Goal: Check status: Check status

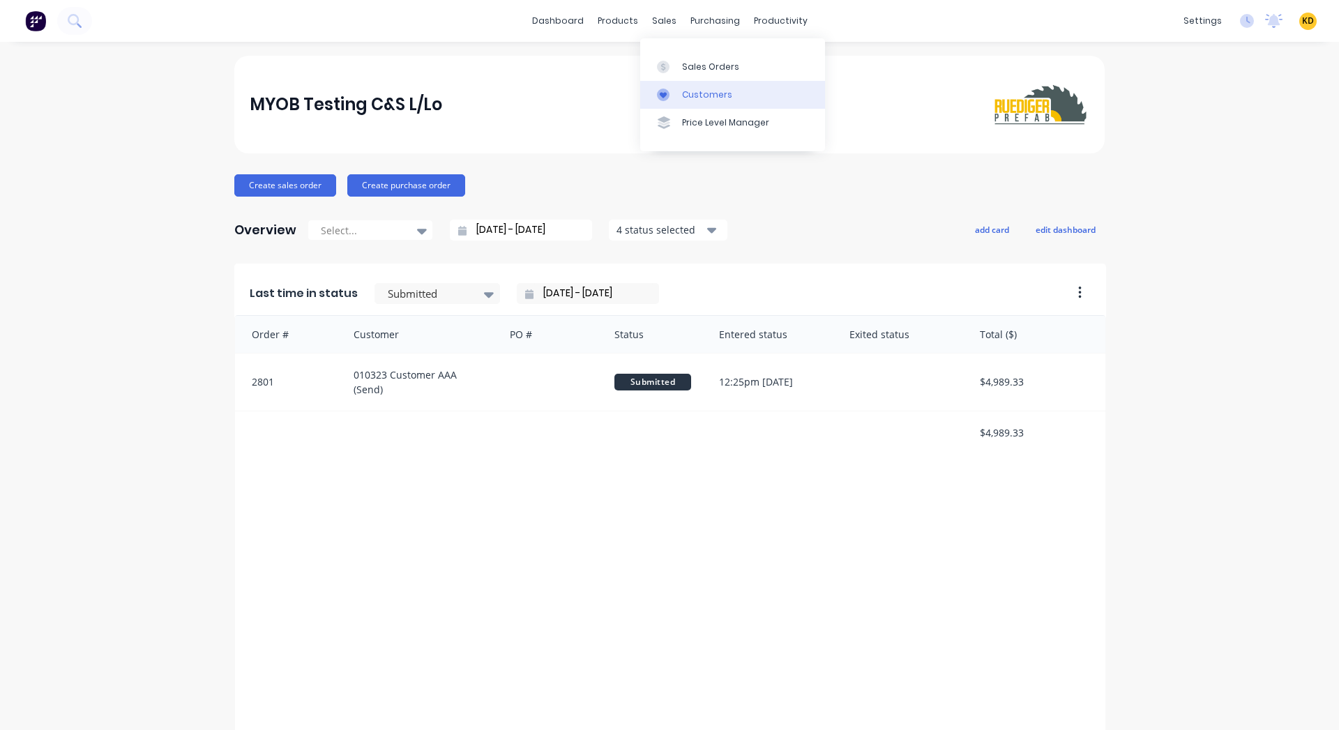
click at [742, 97] on link "Customers" at bounding box center [732, 95] width 185 height 28
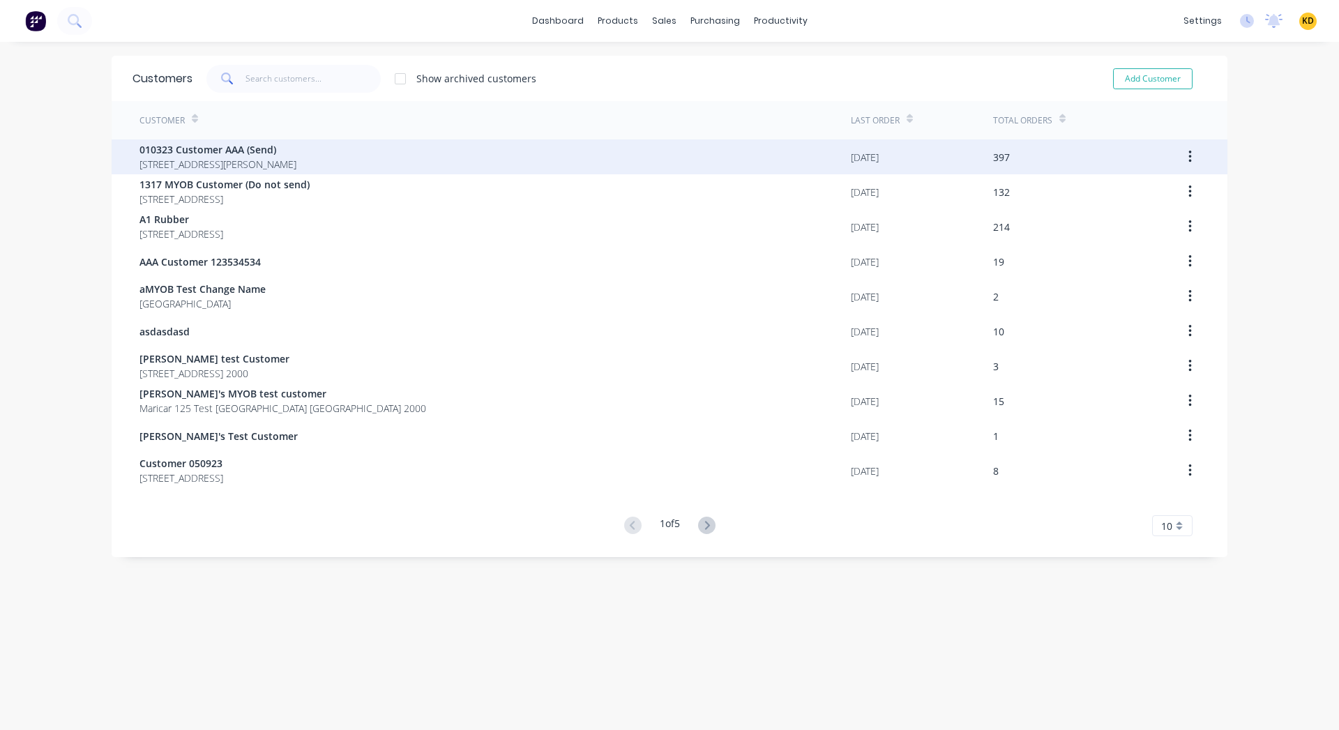
click at [816, 155] on div "010323 Customer AAA (Send) 40 Shirley St Clagirabaqqq Queensland Australia 4210" at bounding box center [494, 156] width 711 height 35
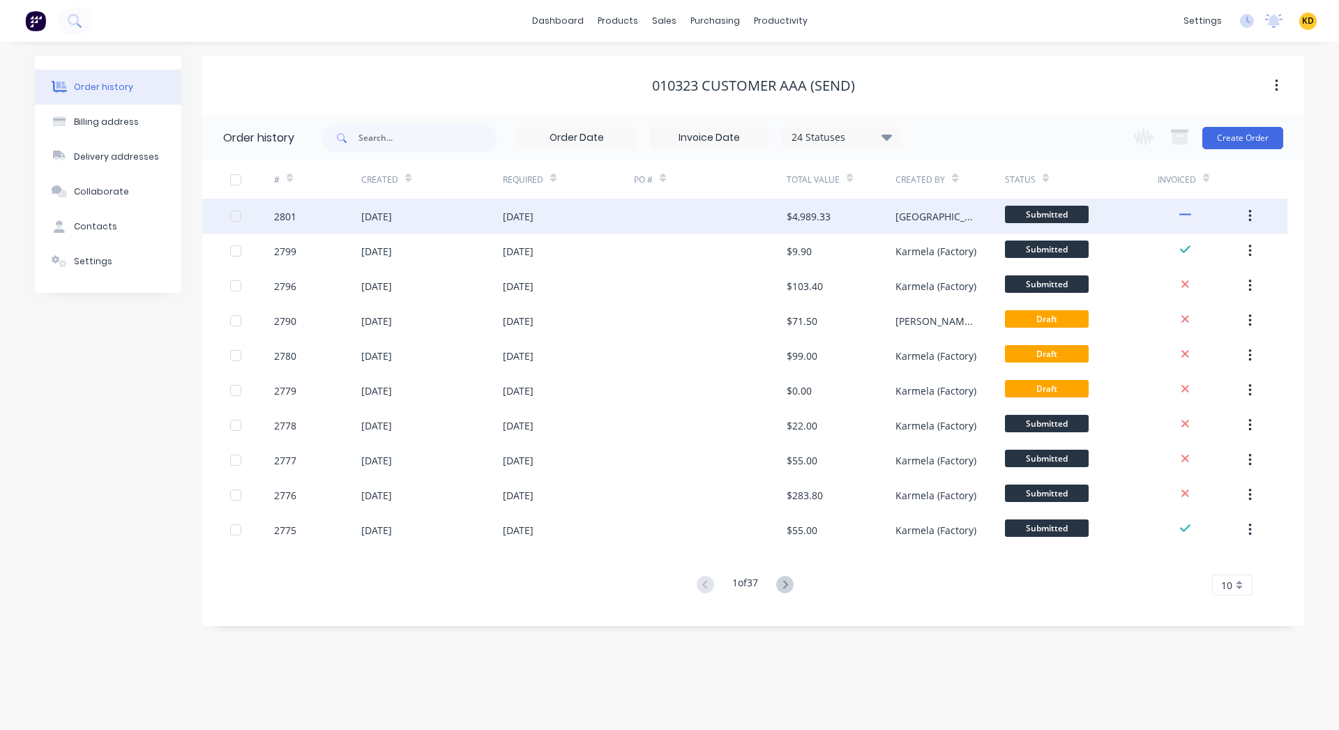
click at [735, 214] on div at bounding box center [710, 216] width 153 height 35
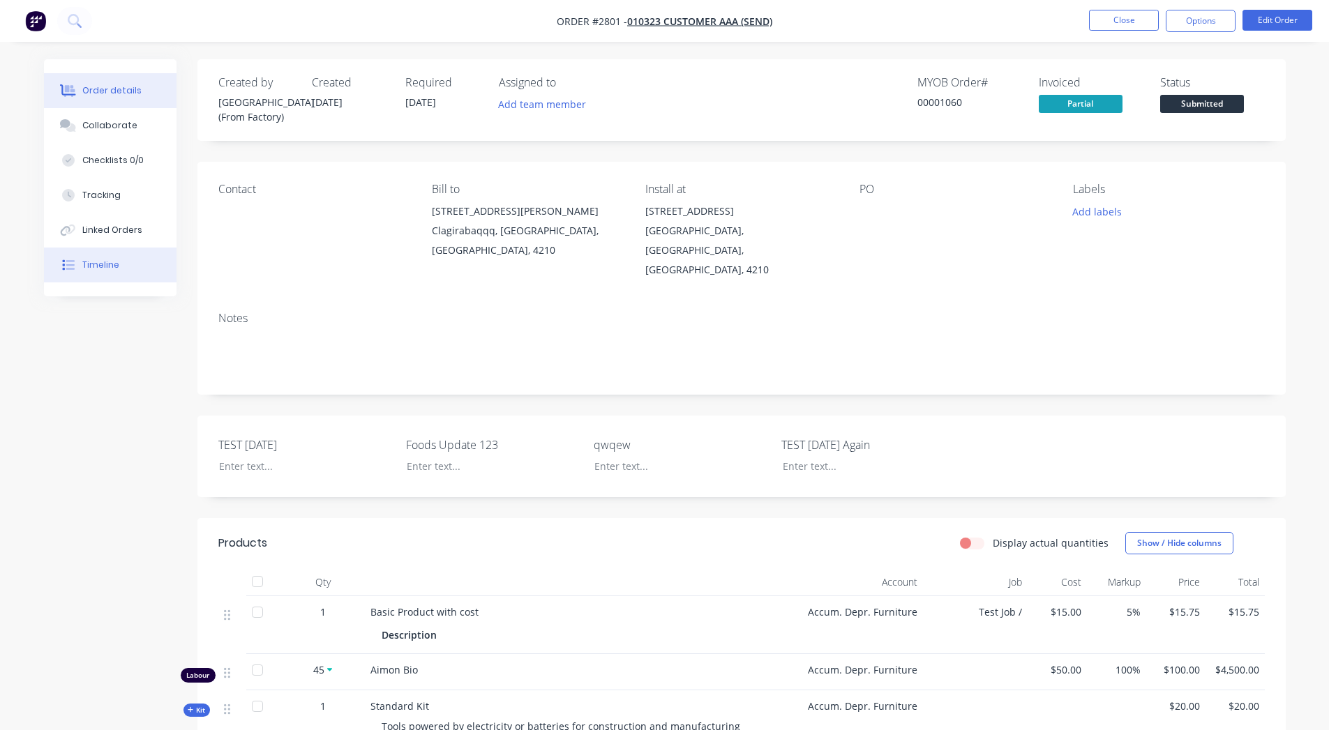
click at [104, 270] on div "Timeline" at bounding box center [100, 265] width 37 height 13
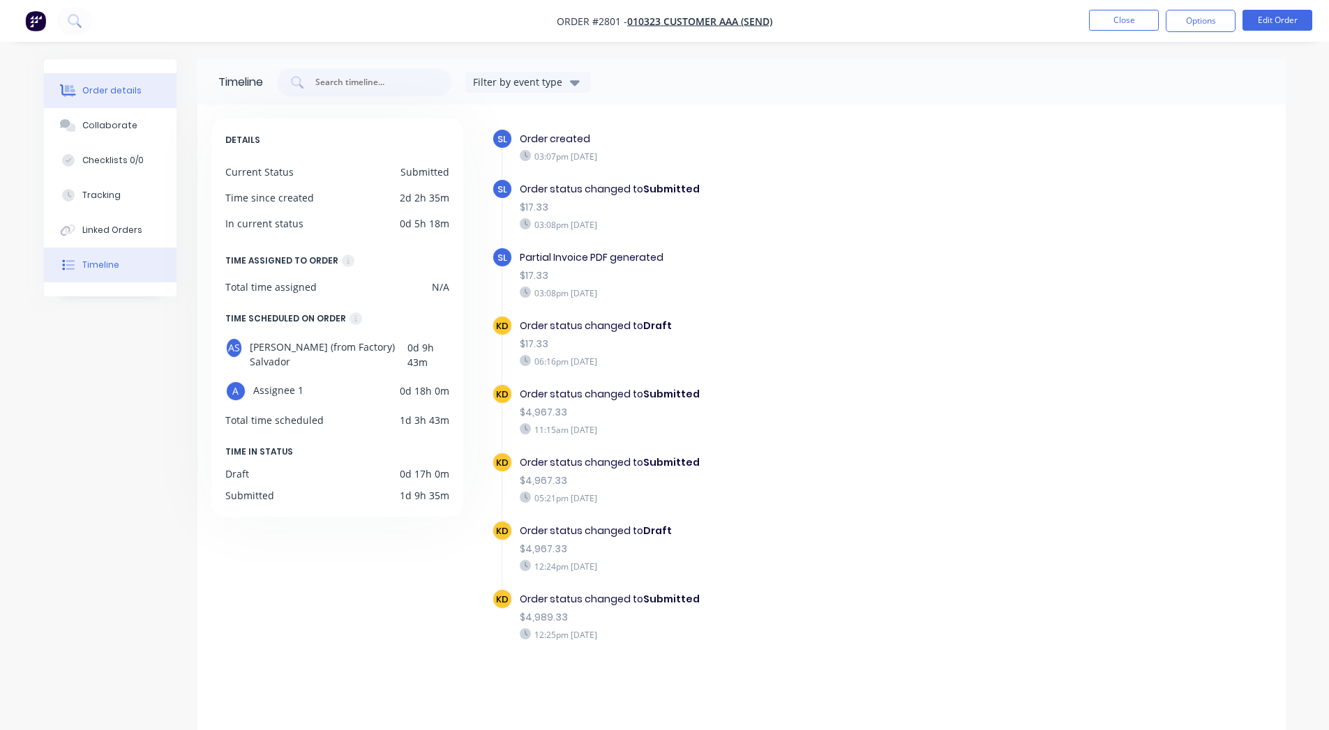
click at [96, 96] on div "Order details" at bounding box center [111, 90] width 59 height 13
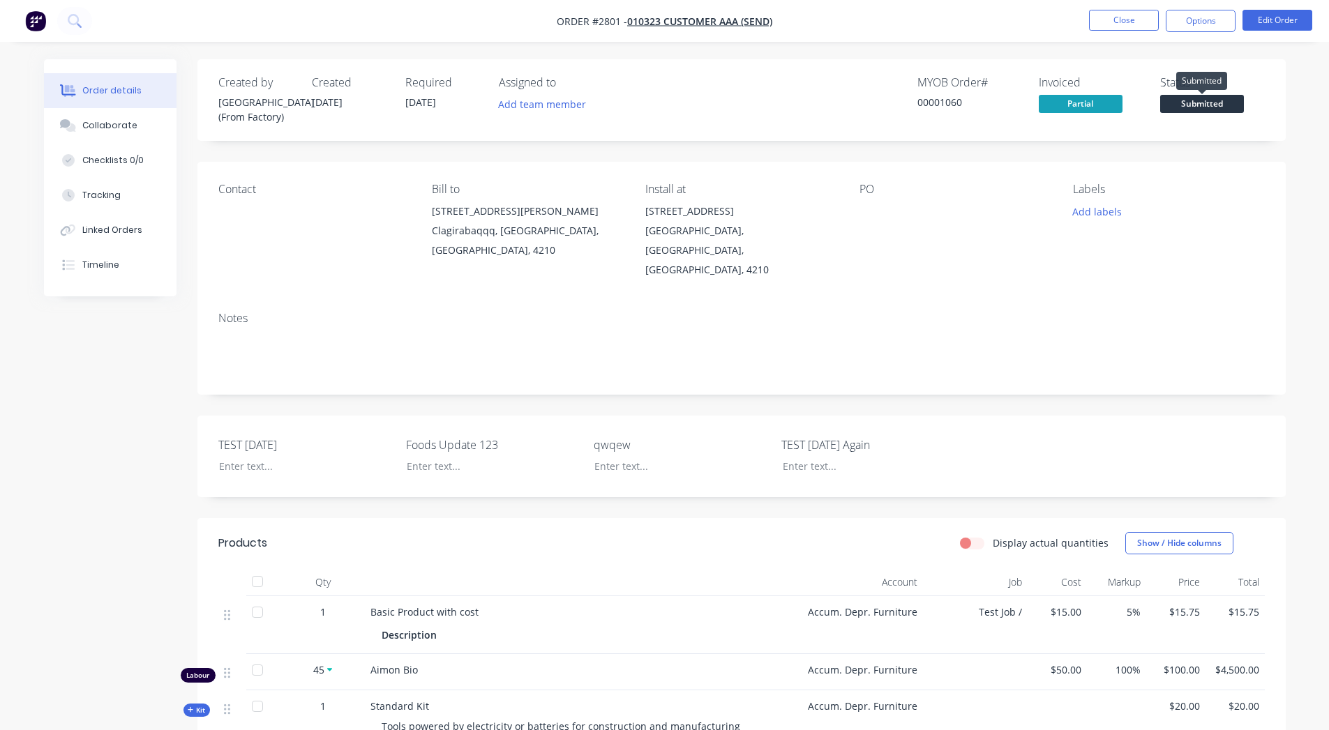
click at [1199, 108] on span "Submitted" at bounding box center [1202, 103] width 84 height 17
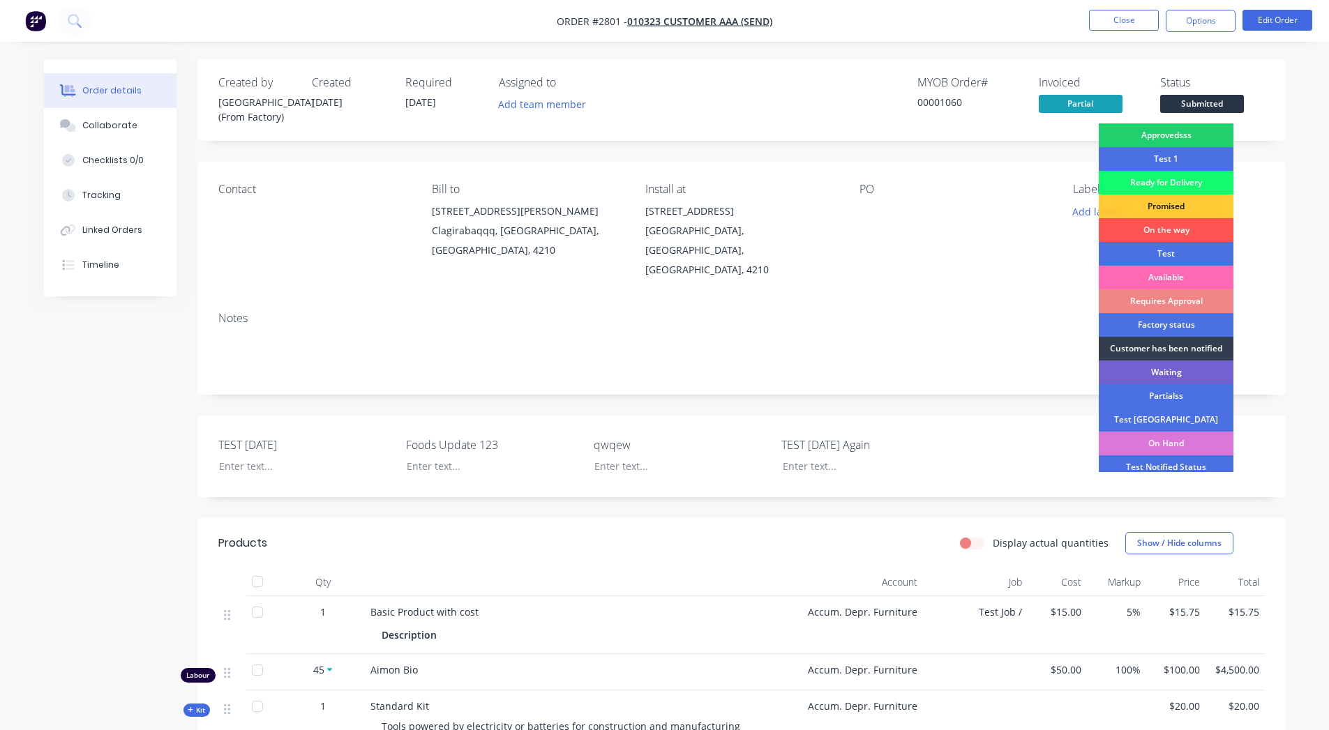
click at [1155, 284] on div "Available" at bounding box center [1165, 278] width 135 height 24
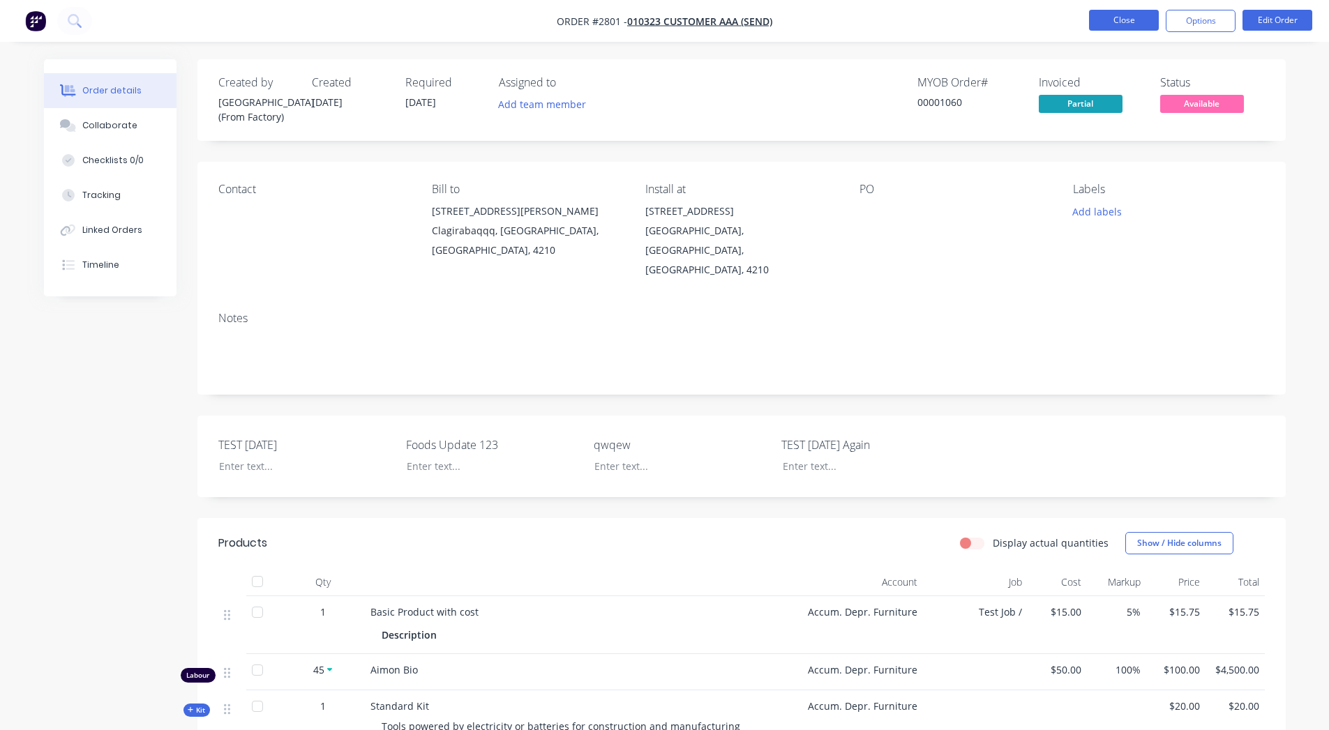
click at [1134, 25] on button "Close" at bounding box center [1124, 20] width 70 height 21
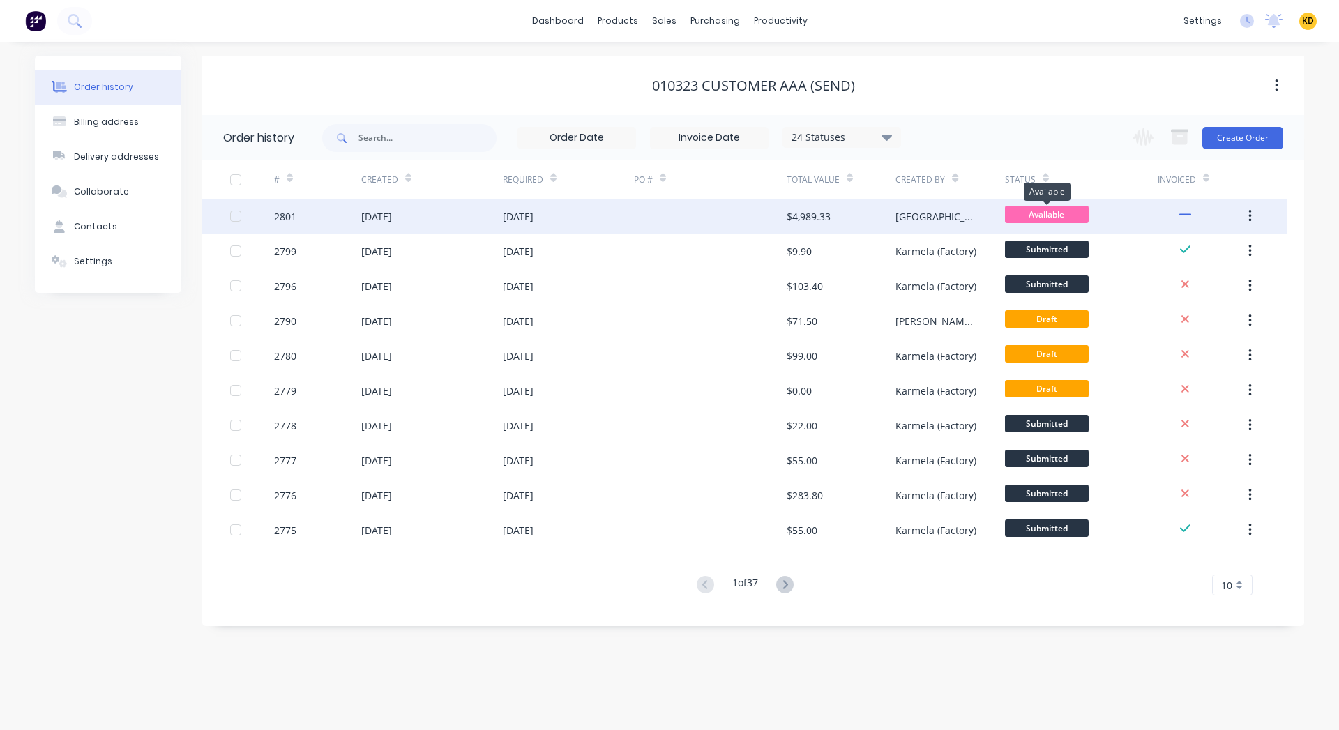
click at [1051, 209] on span "Available" at bounding box center [1047, 214] width 84 height 17
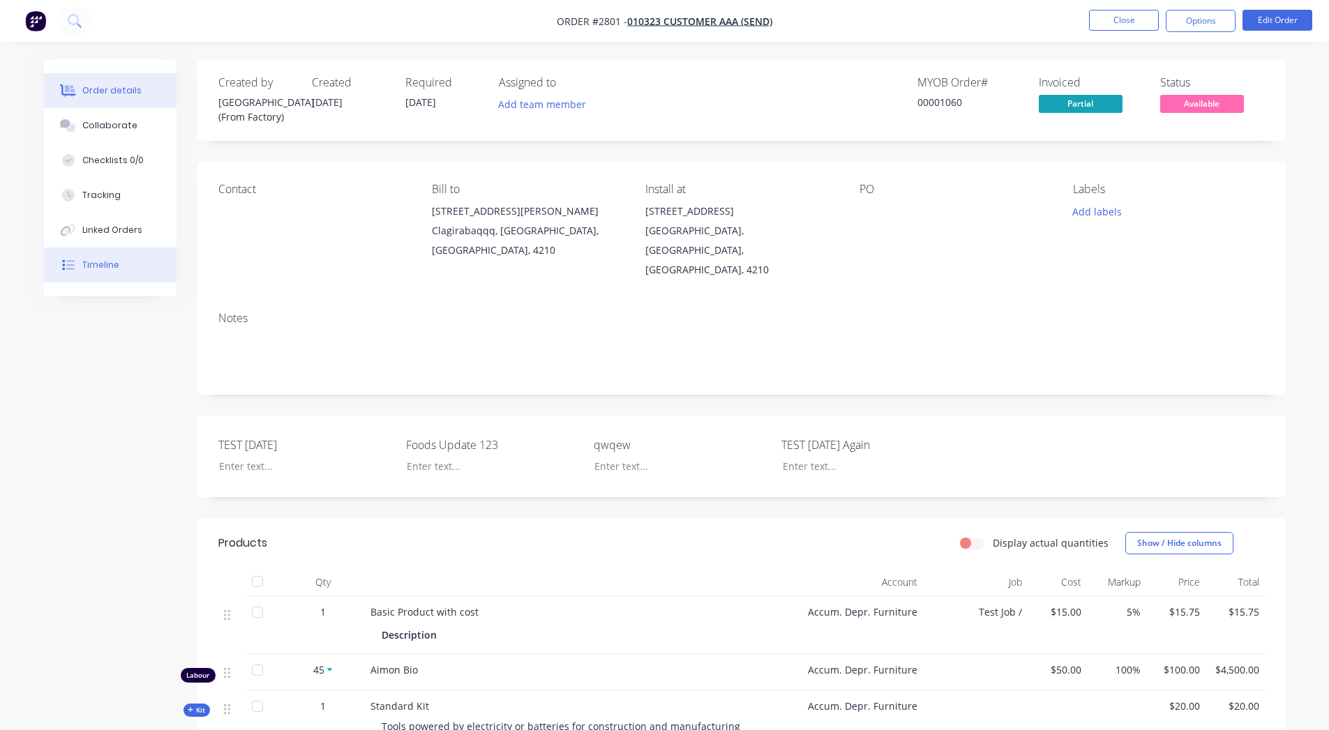
click at [139, 269] on button "Timeline" at bounding box center [110, 265] width 133 height 35
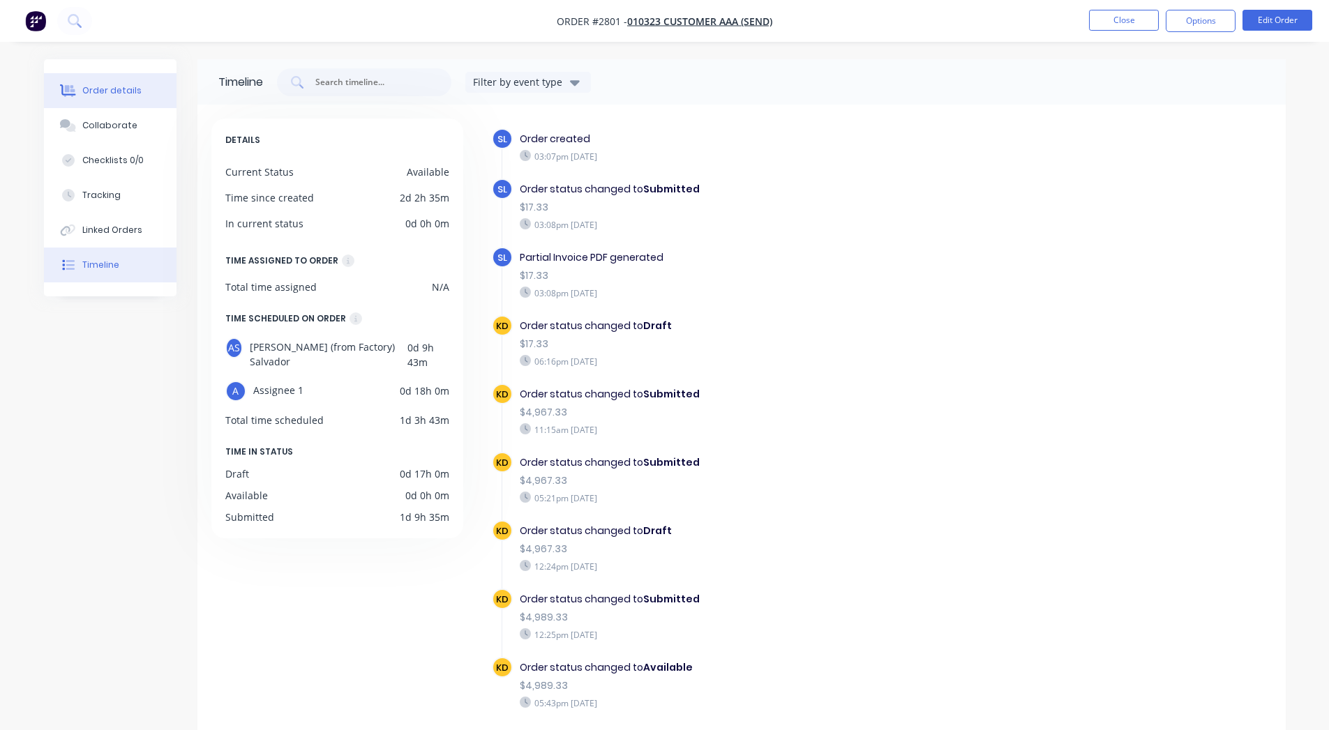
click at [128, 84] on div "Order details" at bounding box center [111, 90] width 59 height 13
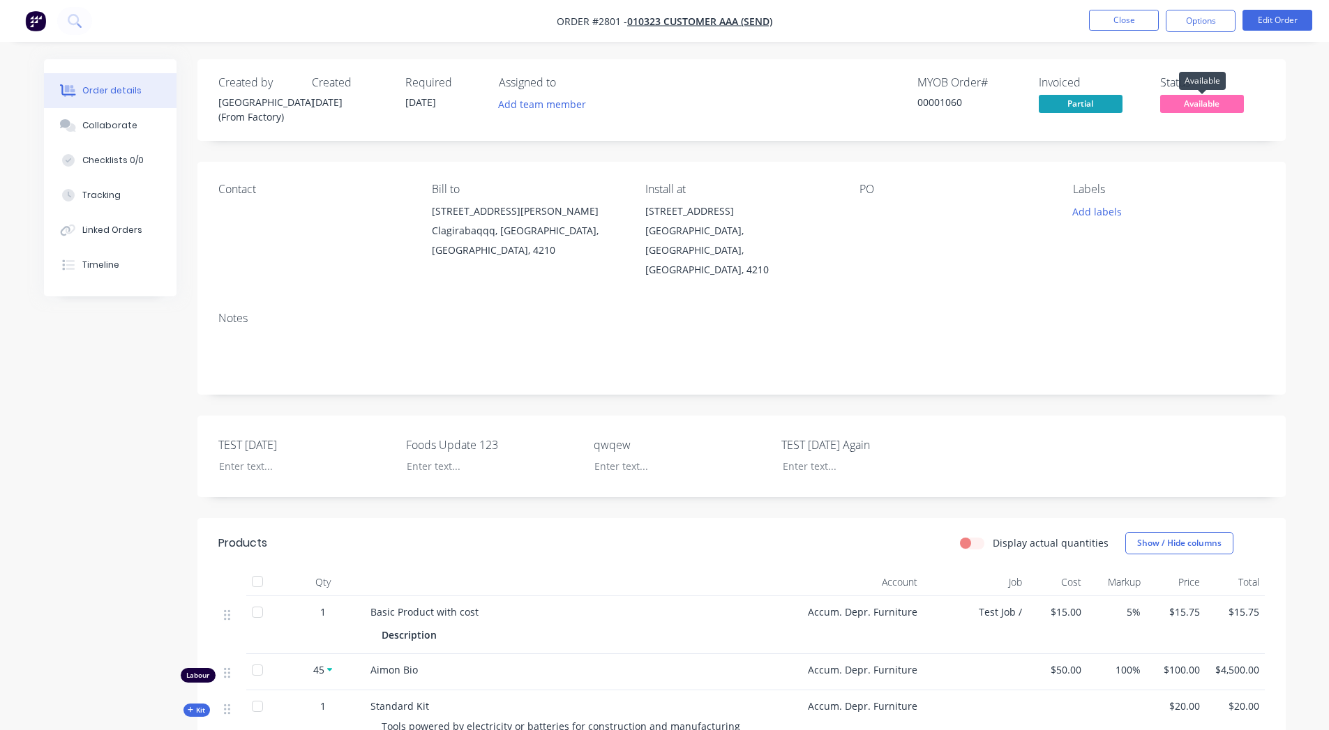
click at [1203, 109] on span "Available" at bounding box center [1202, 103] width 84 height 17
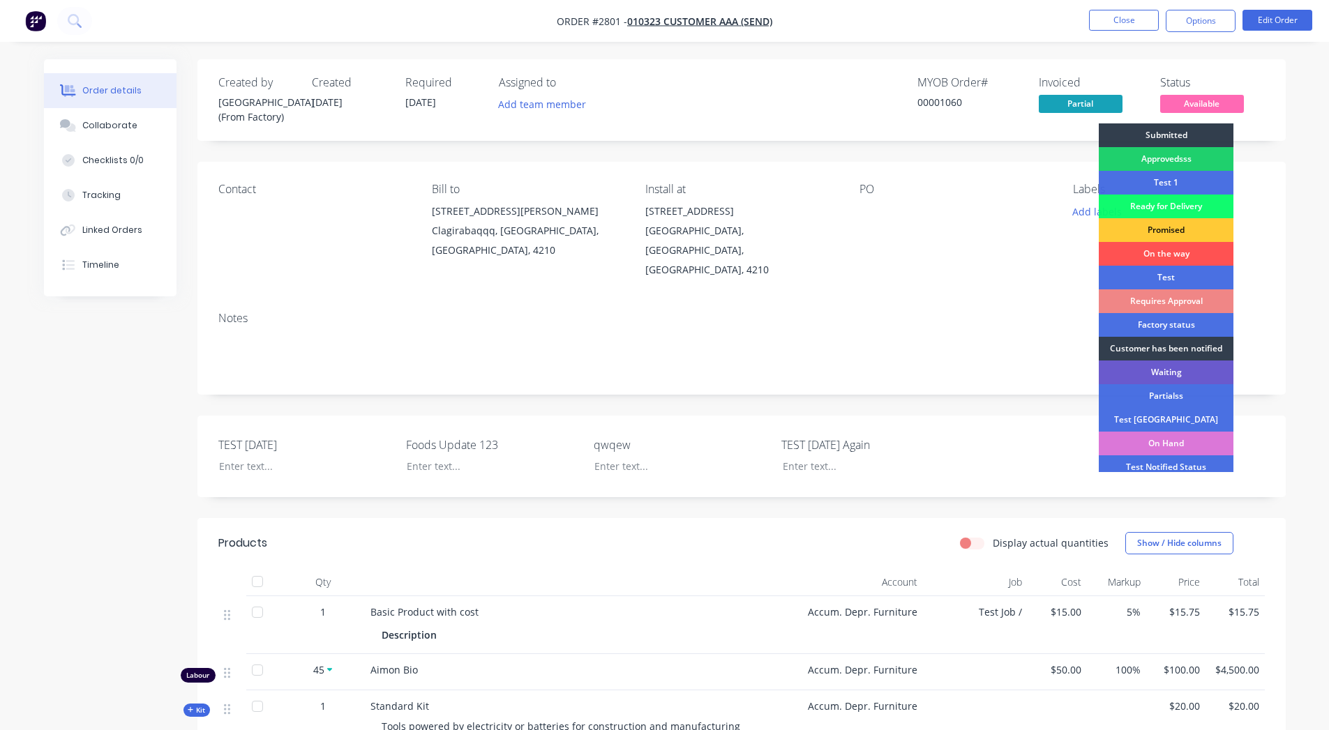
click at [1175, 370] on div "Waiting" at bounding box center [1165, 373] width 135 height 24
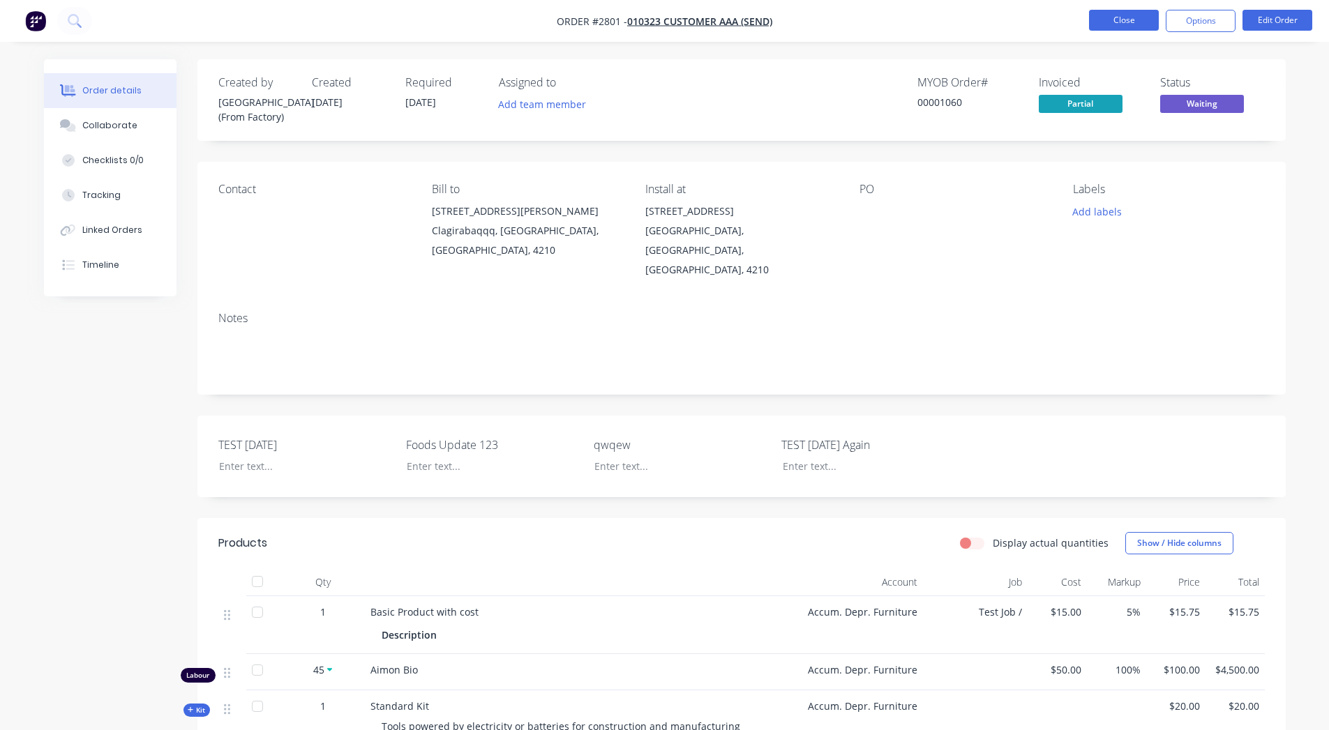
click at [1117, 17] on button "Close" at bounding box center [1124, 20] width 70 height 21
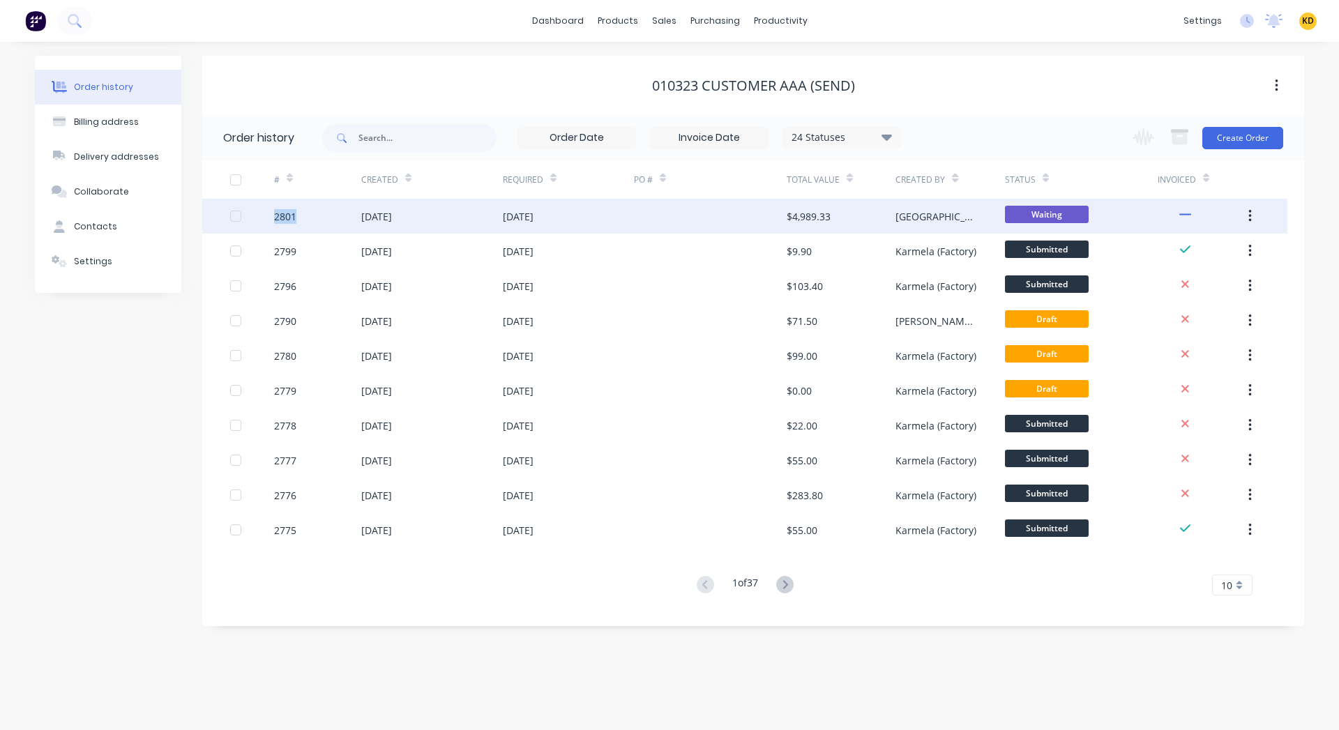
drag, startPoint x: 270, startPoint y: 215, endPoint x: 301, endPoint y: 215, distance: 30.7
click at [301, 215] on div "2801 12 Aug 2025 12 Aug 2025 $4,989.33 Sydney (From Factory) Waiting" at bounding box center [744, 216] width 1085 height 35
copy div "2801"
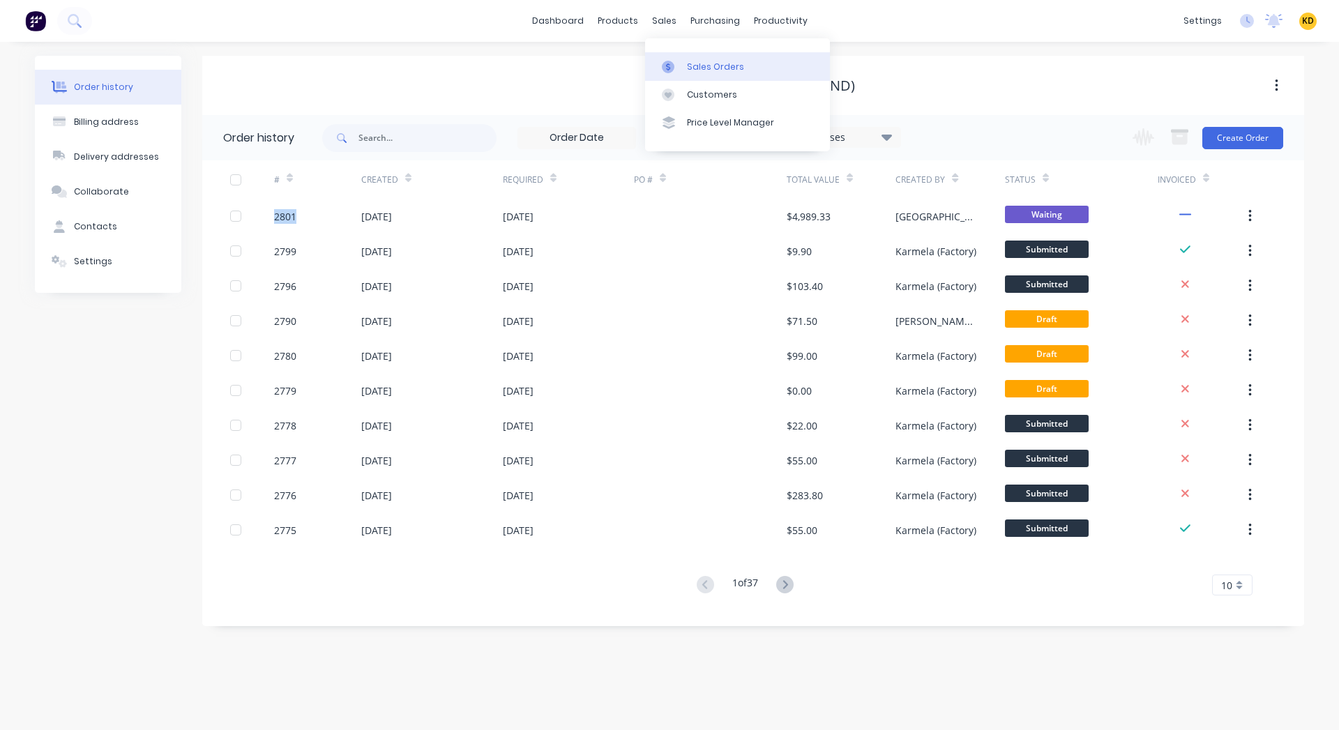
click at [723, 72] on div "Sales Orders" at bounding box center [715, 67] width 57 height 13
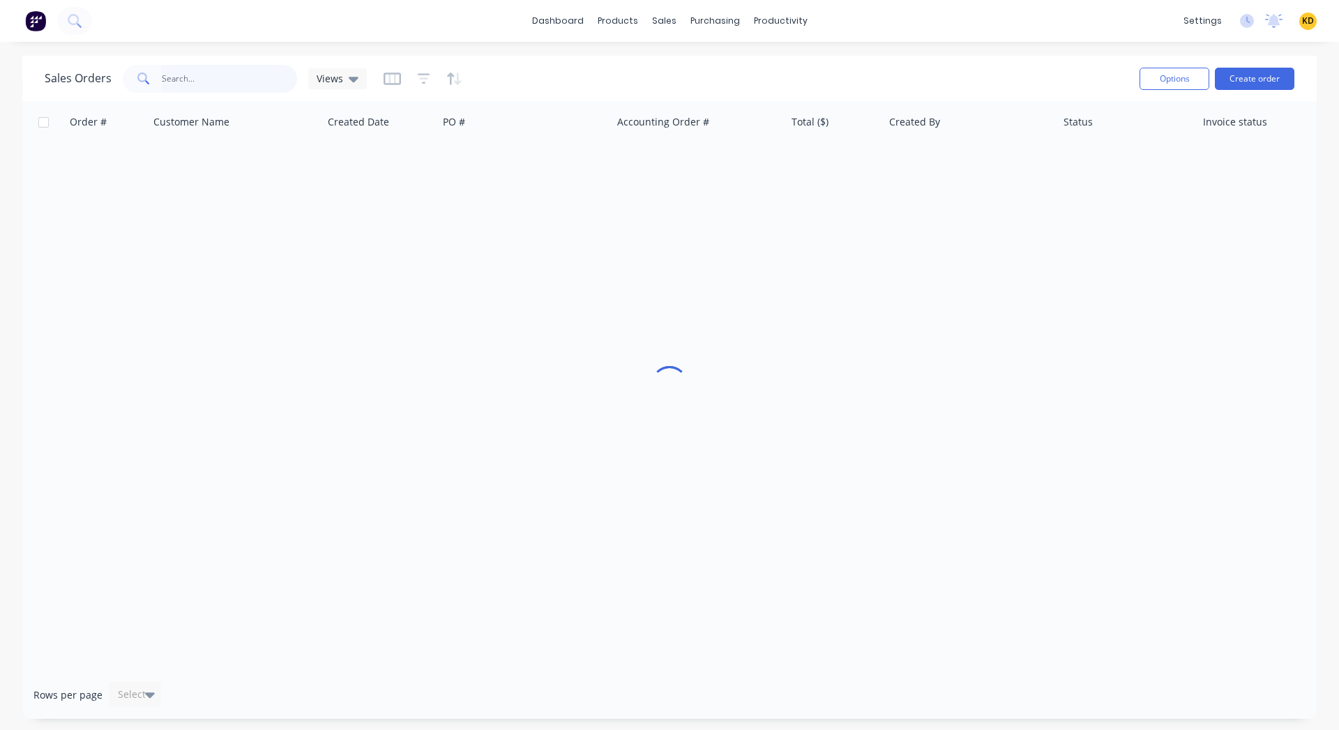
click at [204, 78] on input "text" at bounding box center [230, 79] width 136 height 28
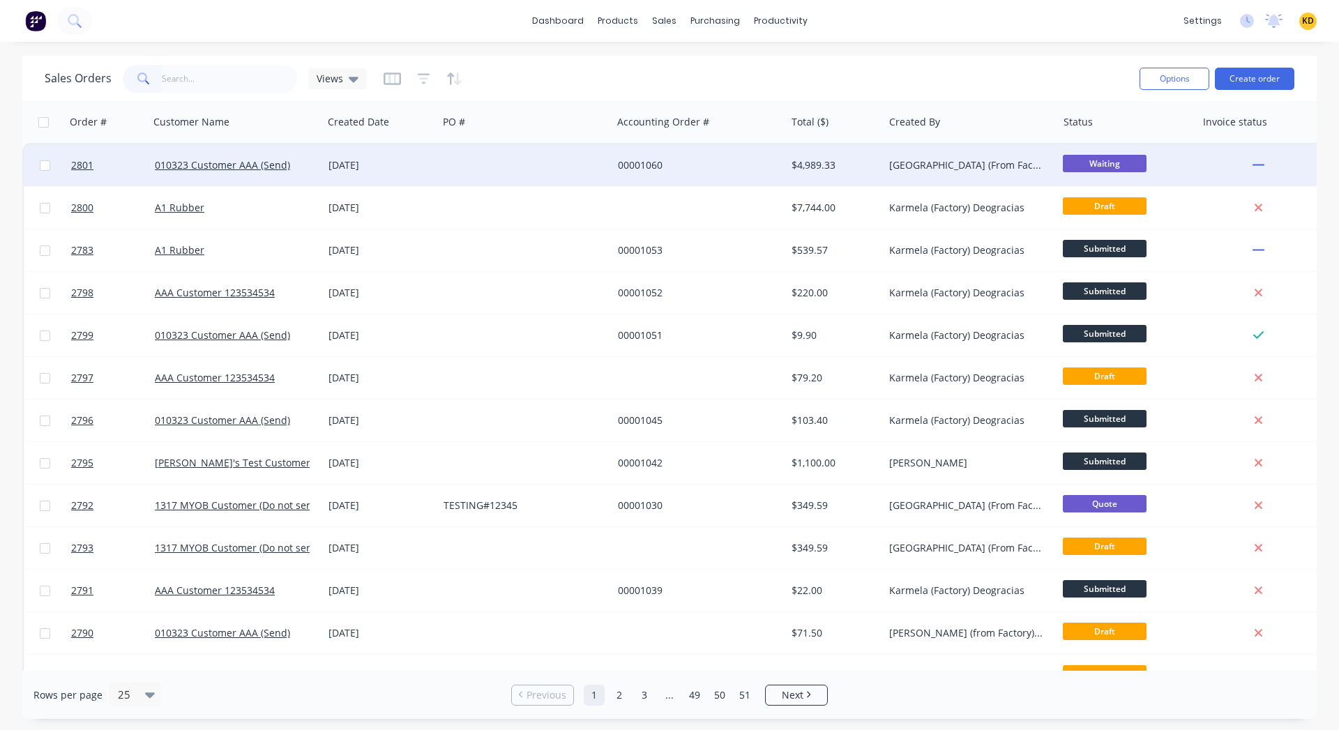
click at [1111, 158] on span "Waiting" at bounding box center [1105, 163] width 84 height 17
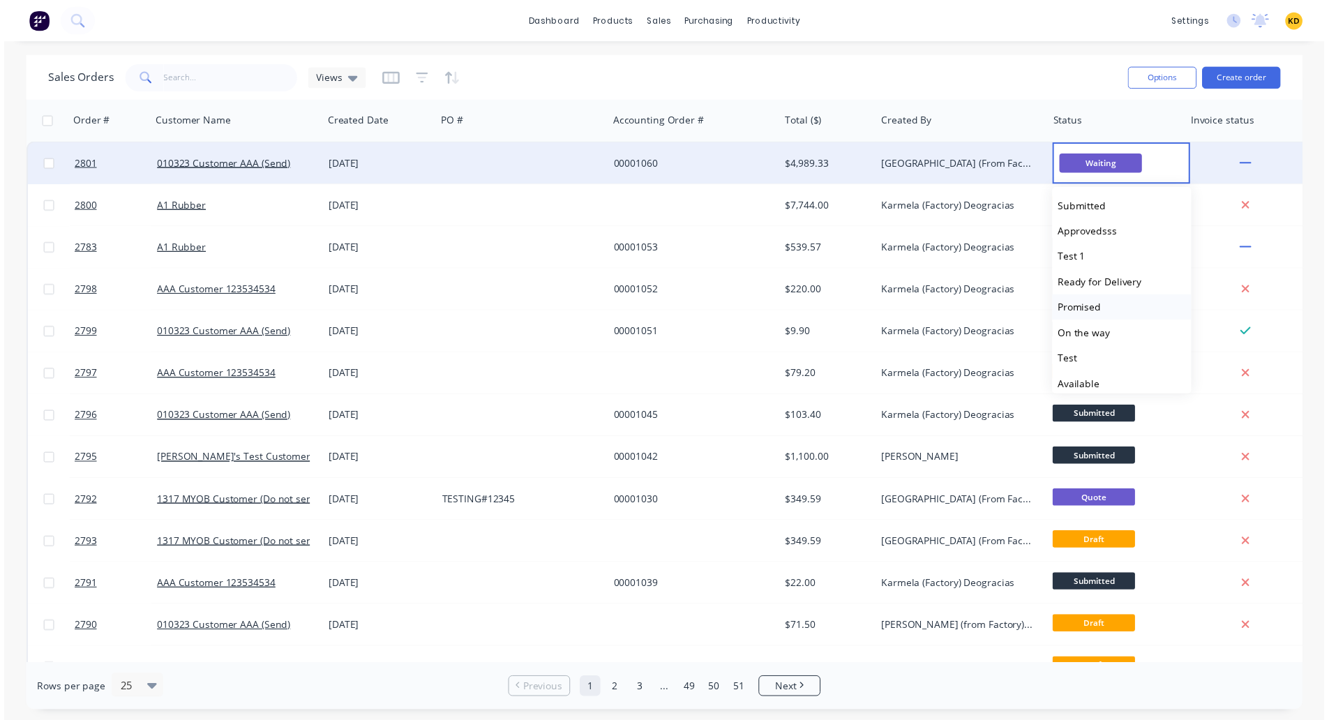
scroll to position [292, 0]
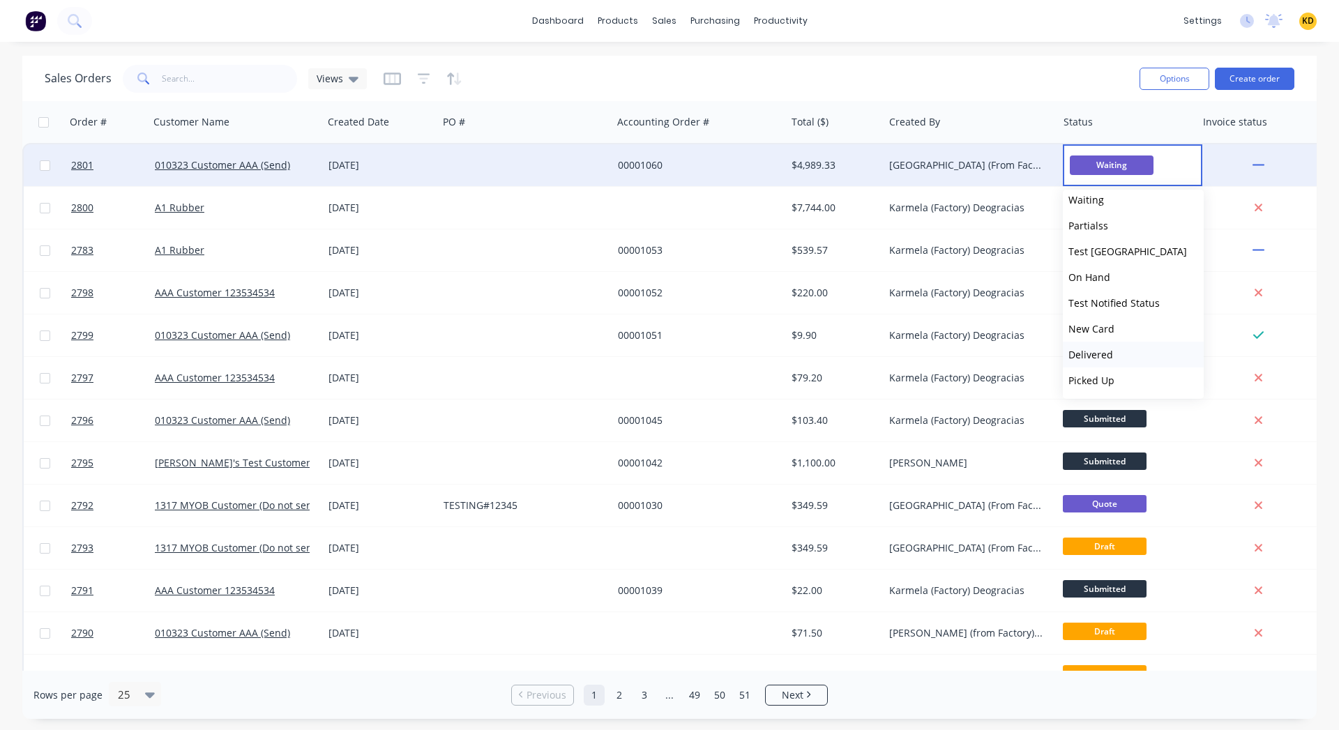
click at [1123, 352] on button "Delivered" at bounding box center [1133, 355] width 141 height 26
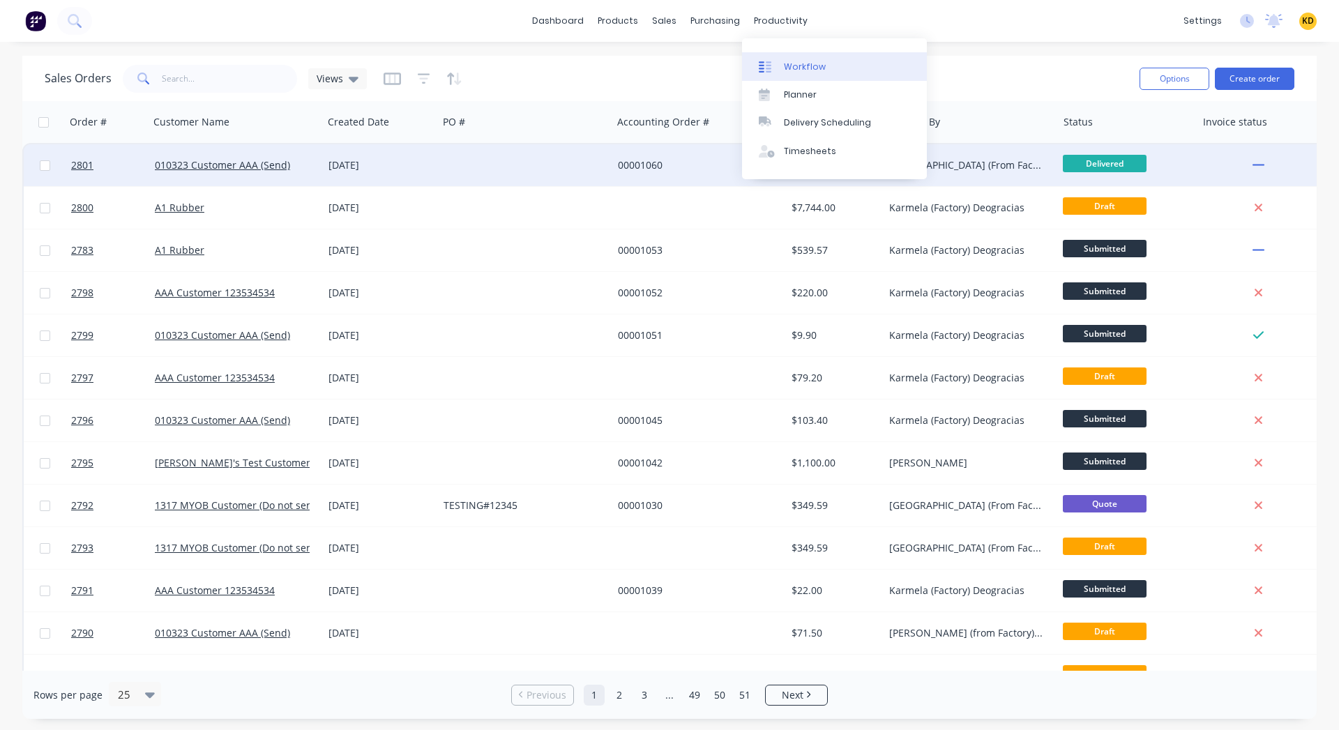
click at [847, 75] on link "Workflow" at bounding box center [834, 66] width 185 height 28
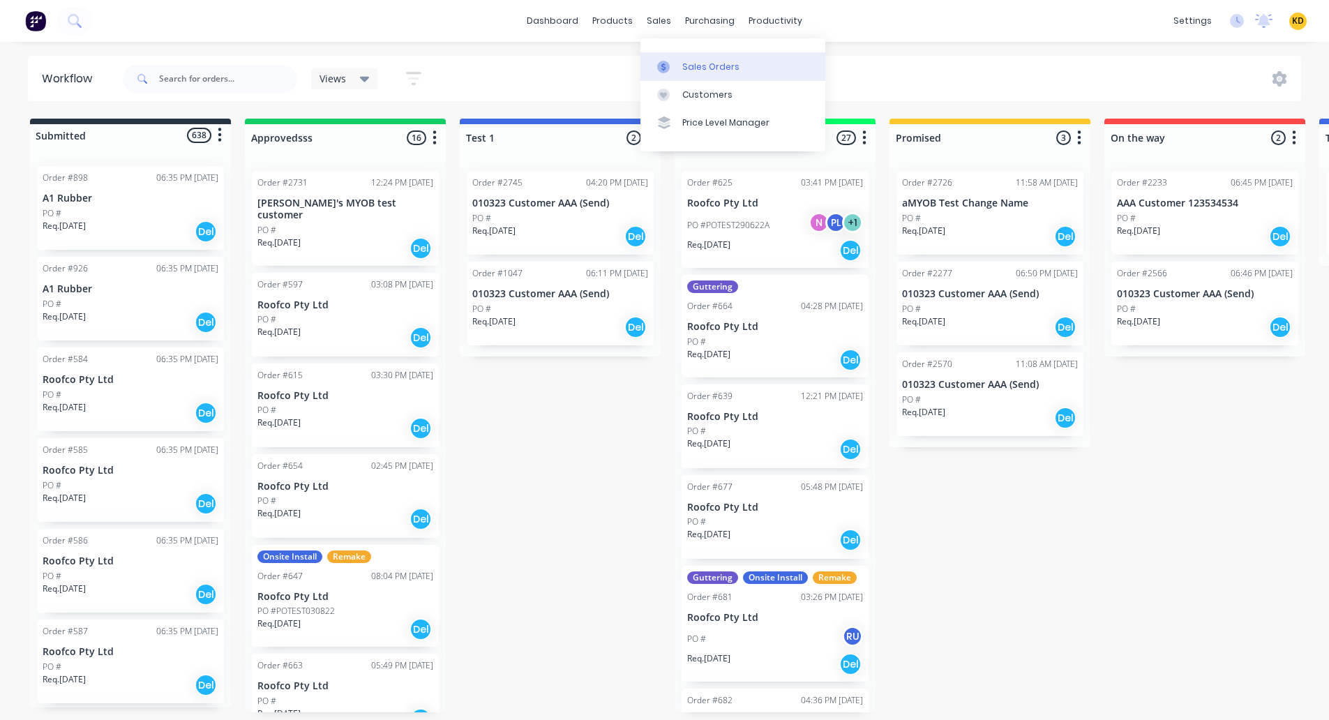
click at [701, 67] on div "Sales Orders" at bounding box center [710, 67] width 57 height 13
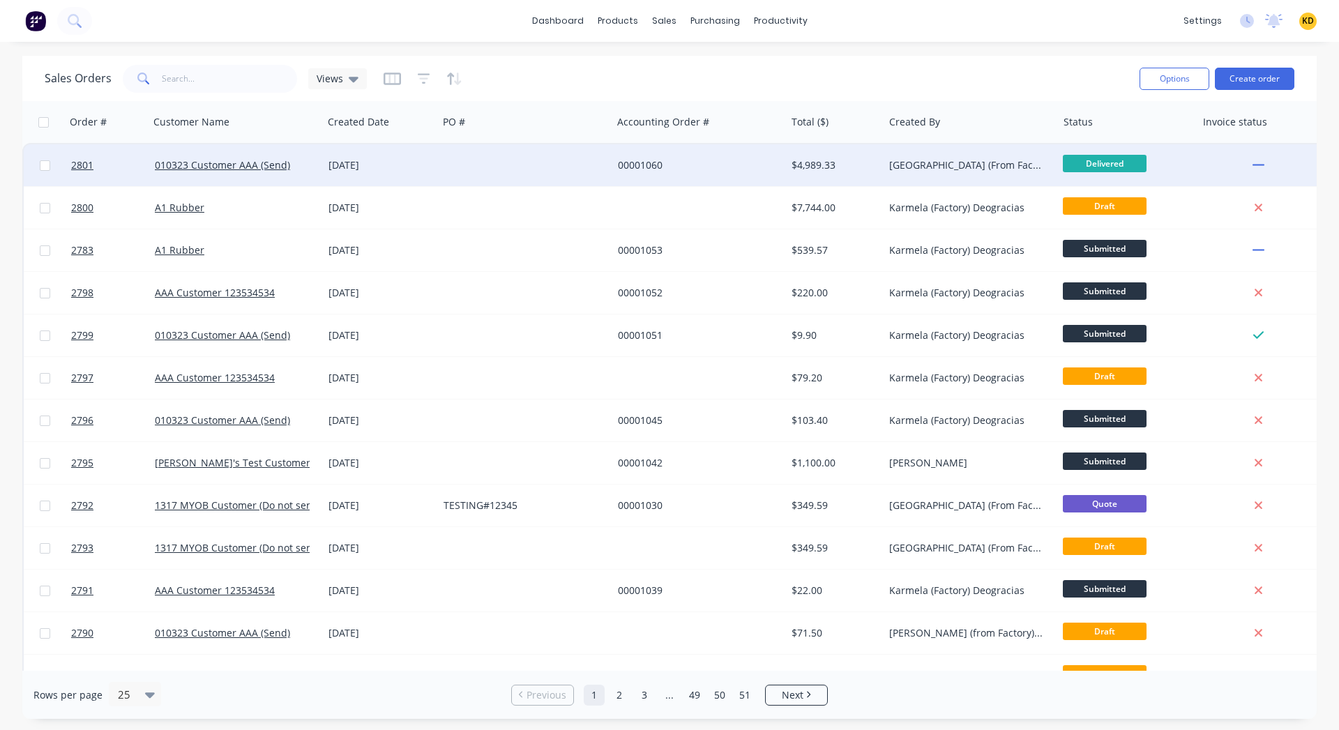
click at [1107, 161] on span "Delivered" at bounding box center [1105, 163] width 84 height 17
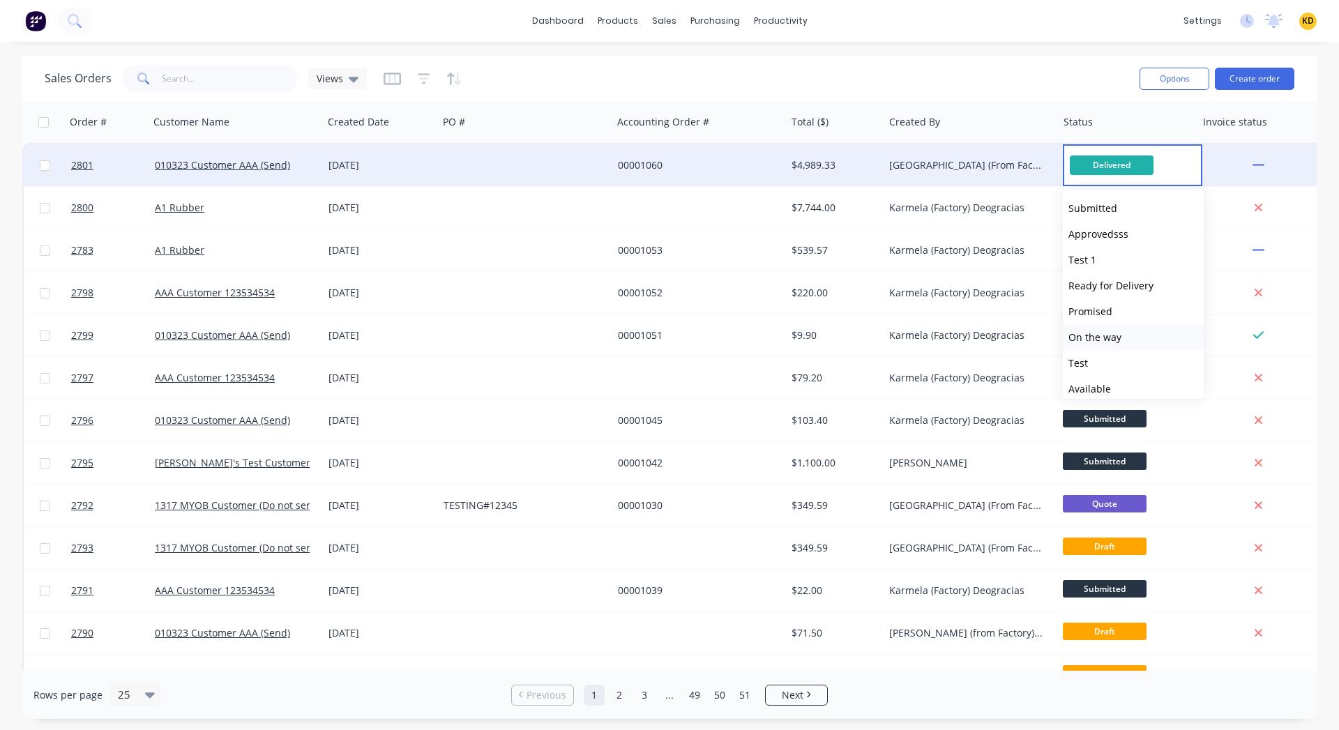
click at [1131, 332] on button "On the way" at bounding box center [1133, 337] width 141 height 26
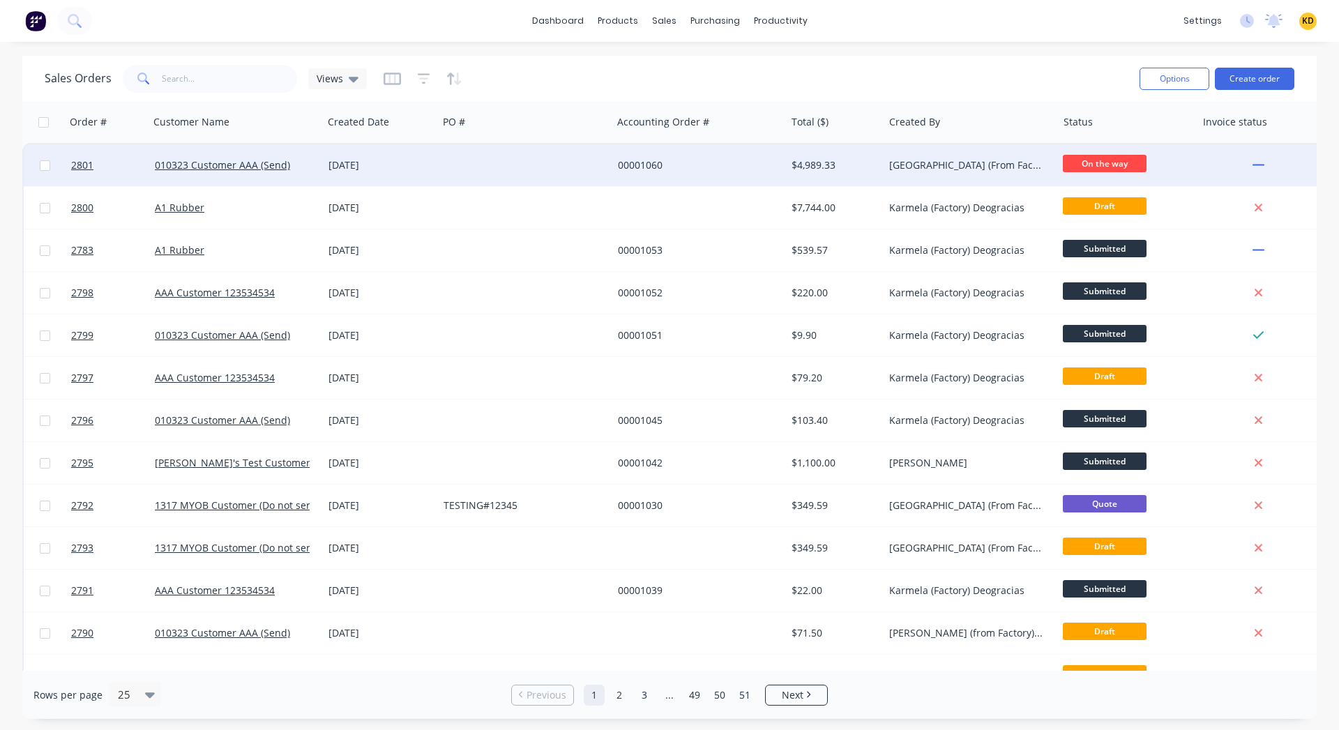
click at [974, 167] on div "Sydney (From Factory) Loteria" at bounding box center [966, 165] width 155 height 14
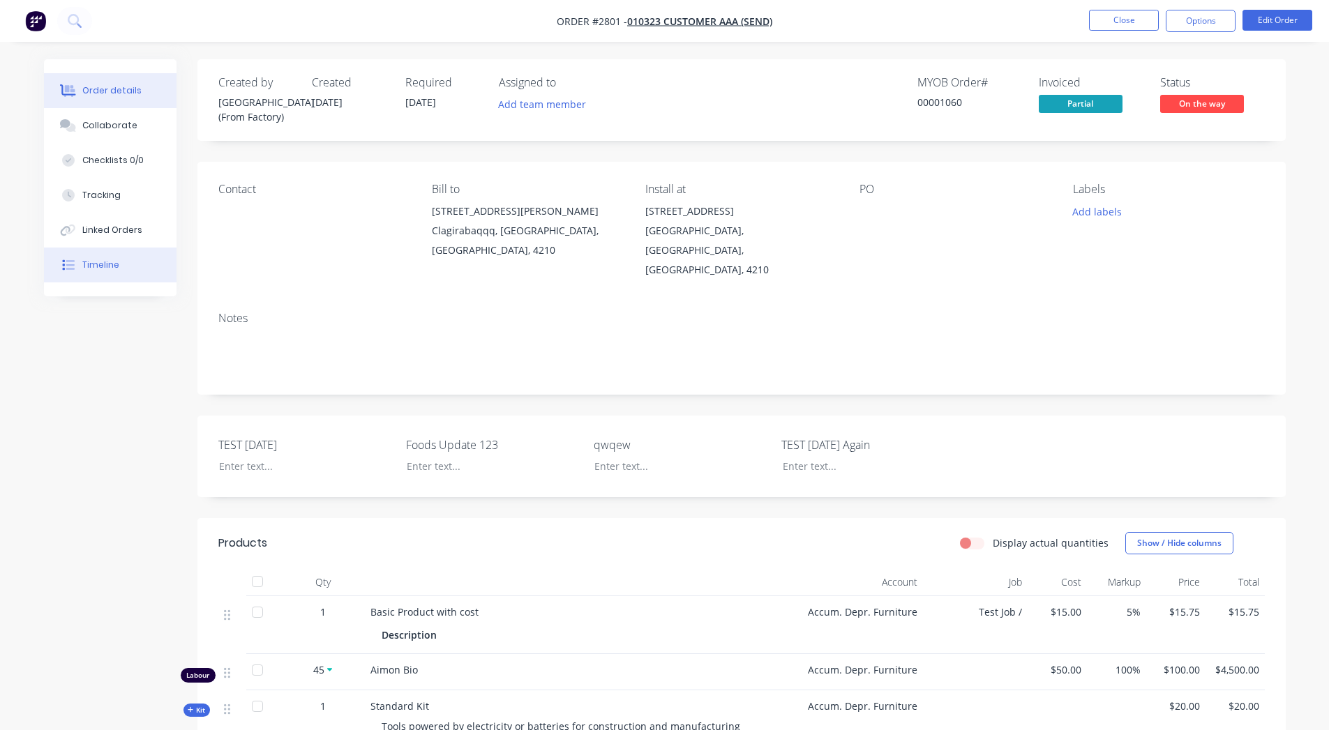
click at [104, 271] on button "Timeline" at bounding box center [110, 265] width 133 height 35
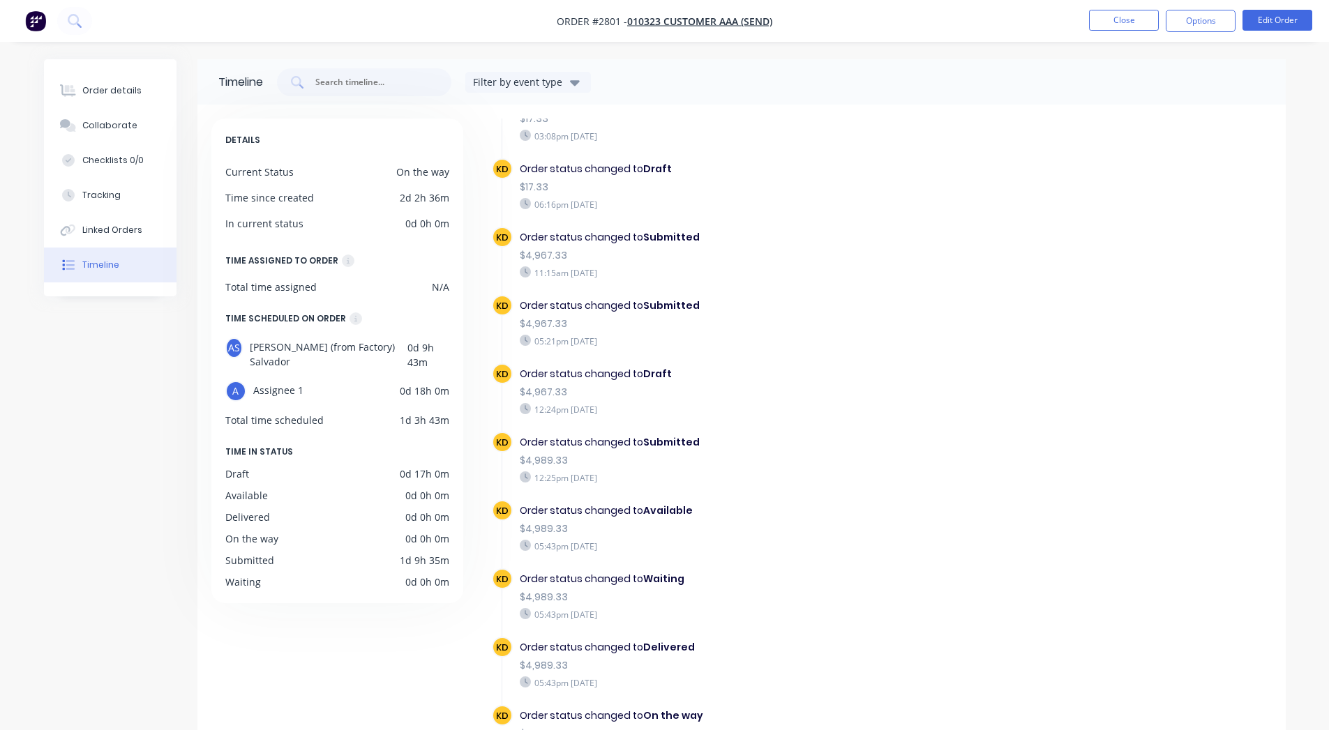
scroll to position [103, 0]
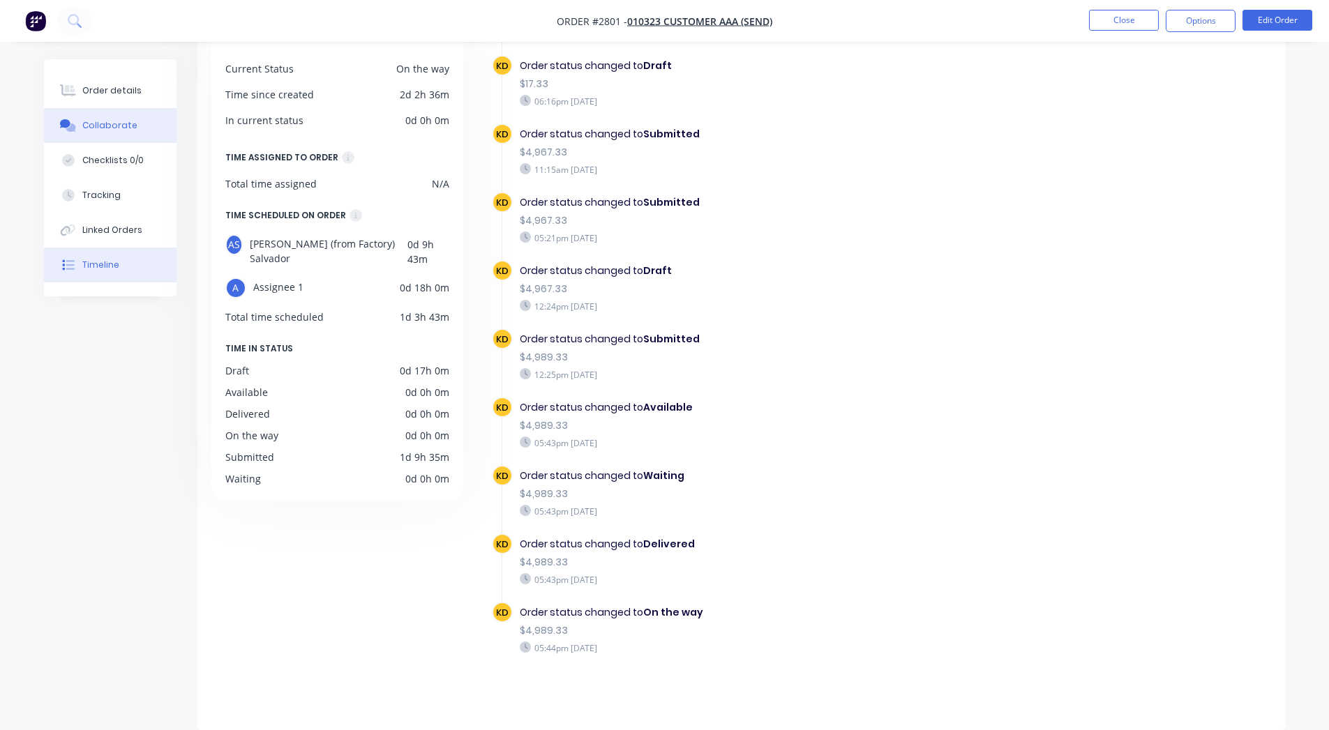
click at [107, 109] on button "Collaborate" at bounding box center [110, 125] width 133 height 35
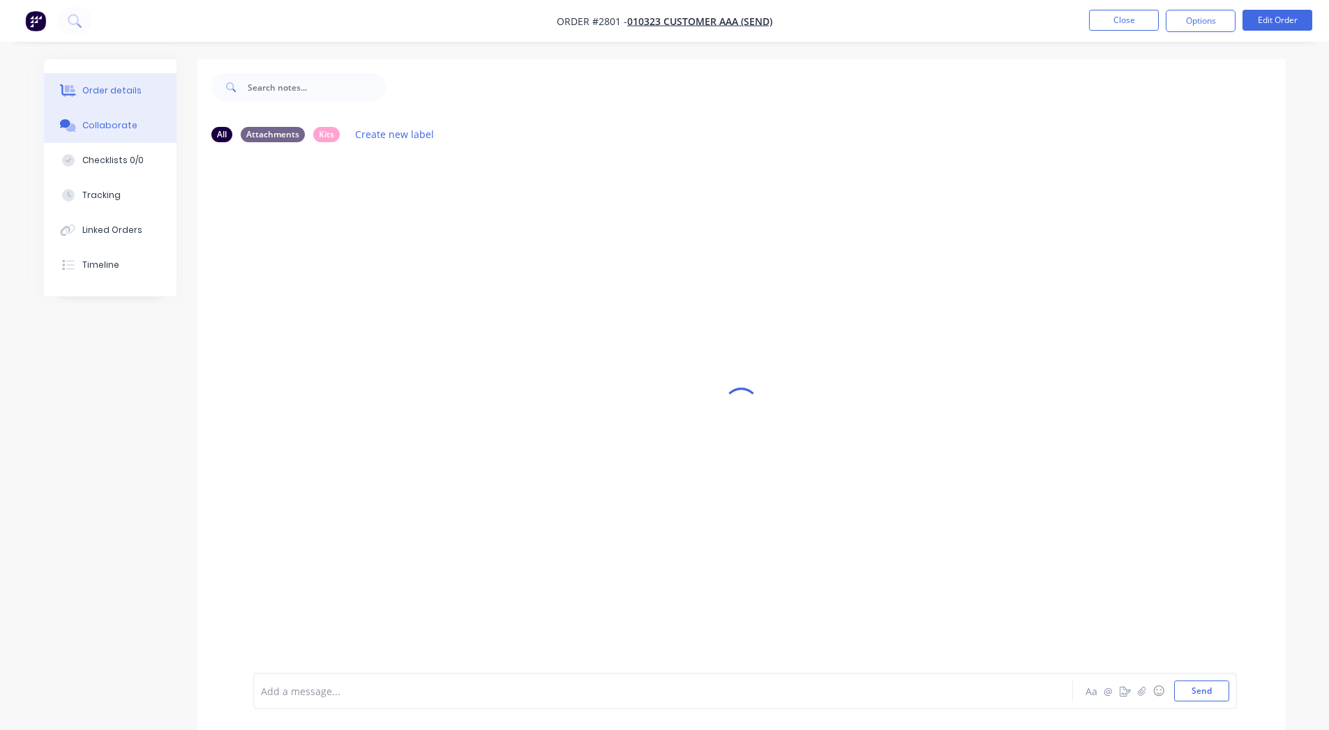
click at [97, 83] on button "Order details" at bounding box center [110, 90] width 133 height 35
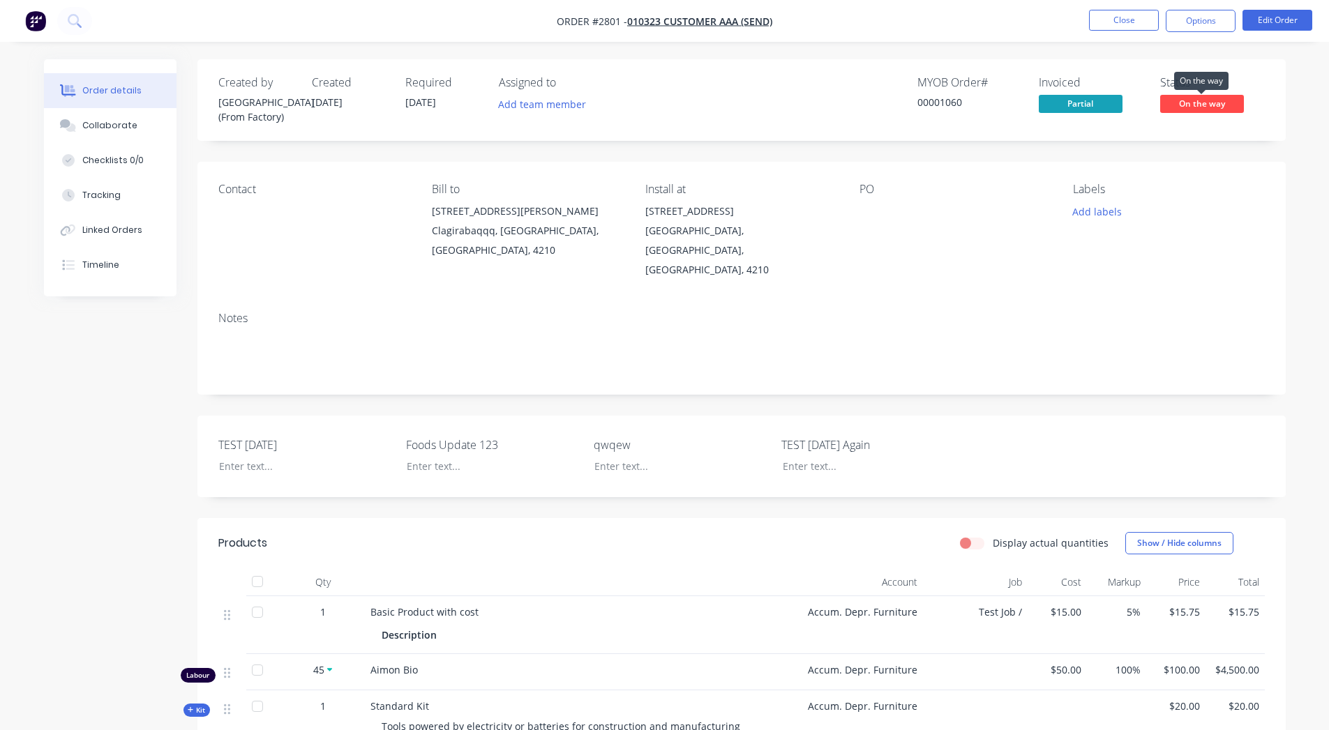
click at [1204, 96] on span "On the way" at bounding box center [1202, 103] width 84 height 17
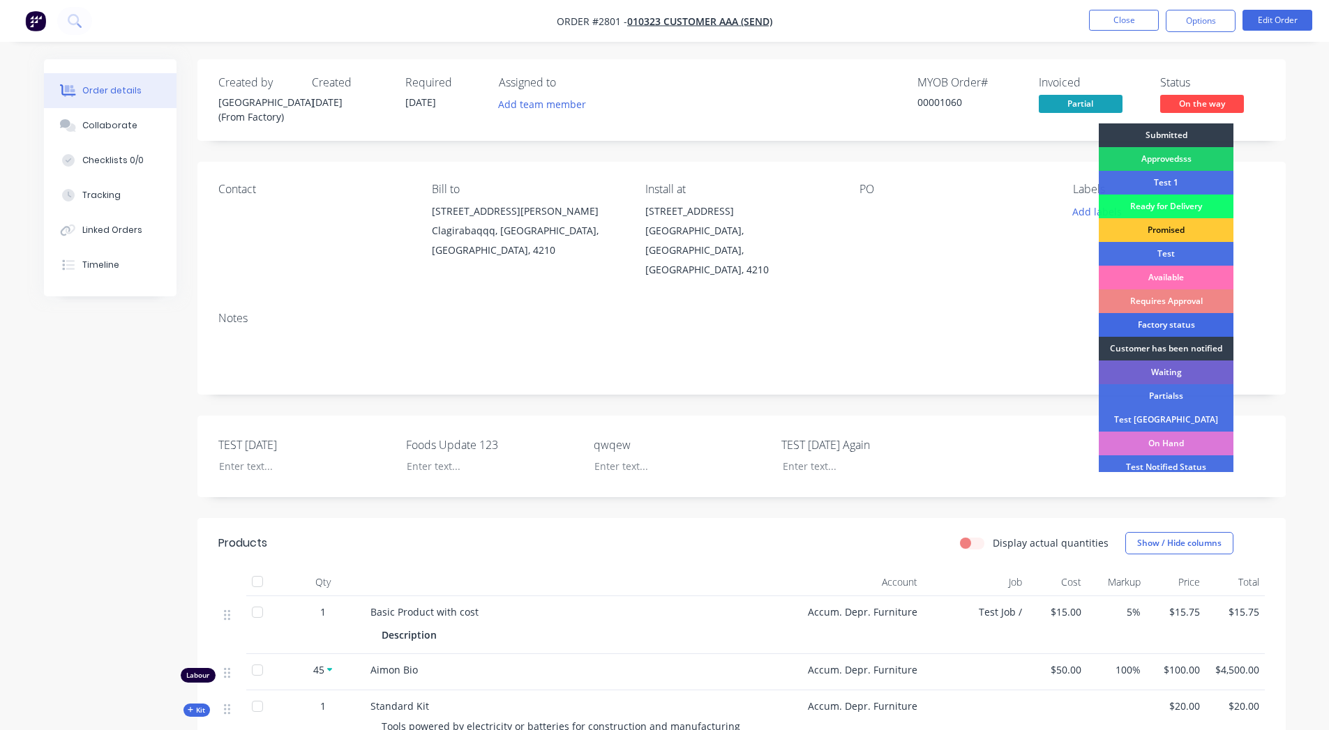
click at [1181, 333] on div "Factory status" at bounding box center [1165, 325] width 135 height 24
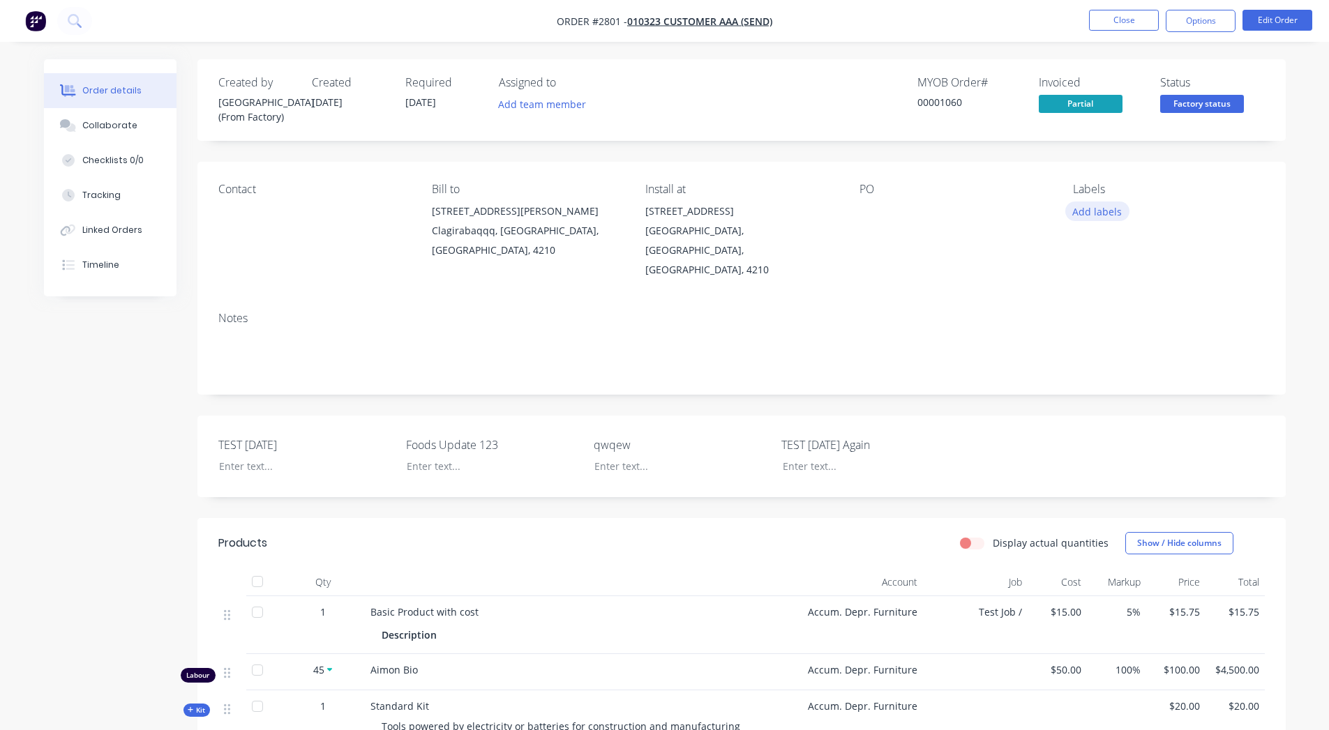
click at [1081, 211] on button "Add labels" at bounding box center [1097, 211] width 64 height 19
click at [1151, 338] on button "Altered" at bounding box center [1122, 336] width 70 height 20
click at [1198, 100] on span "Factory status" at bounding box center [1202, 103] width 84 height 17
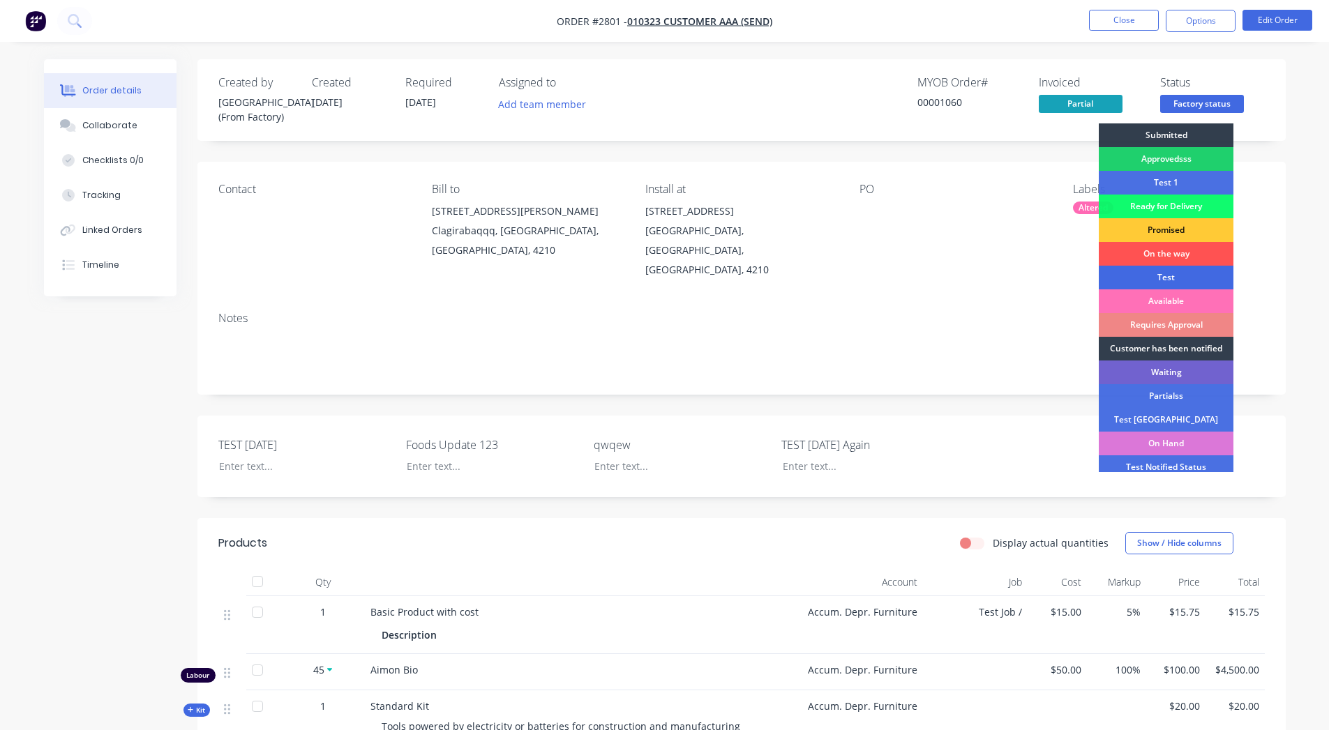
click at [1184, 280] on div "Test" at bounding box center [1165, 278] width 135 height 24
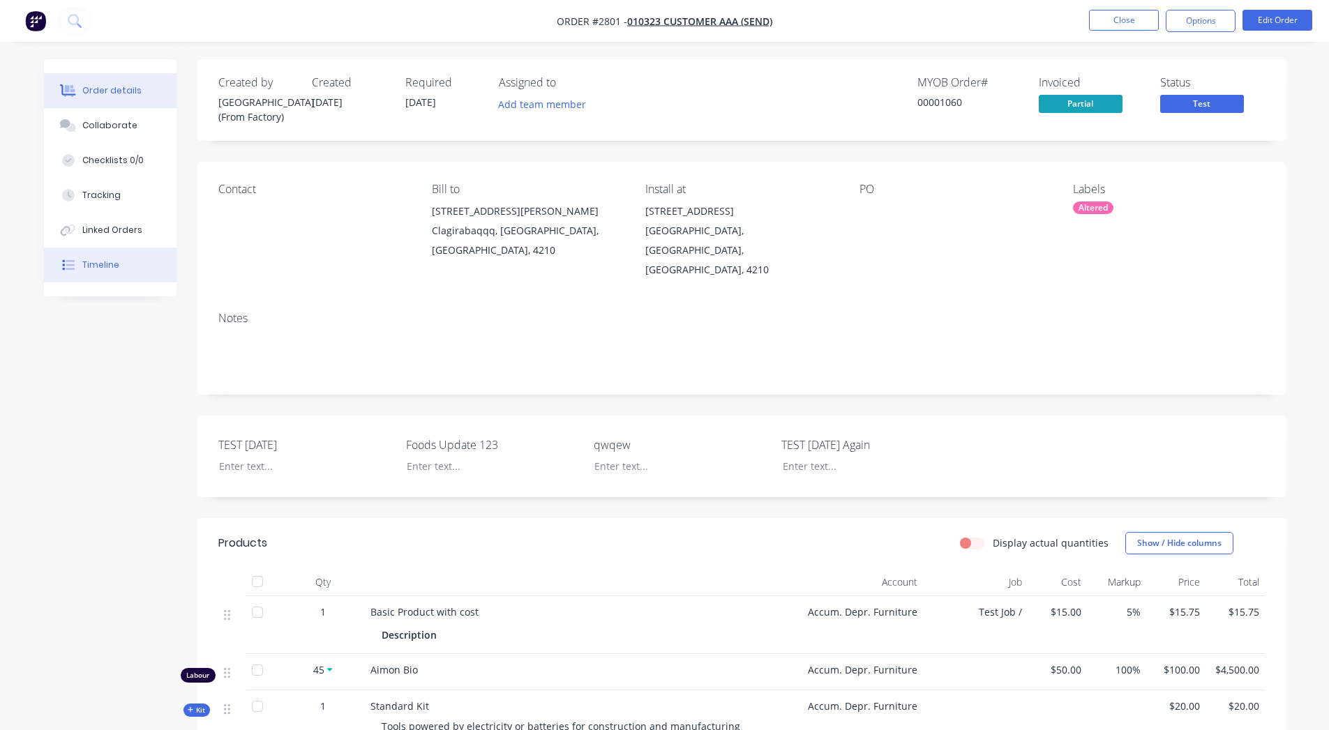
click at [103, 266] on div "Timeline" at bounding box center [100, 265] width 37 height 13
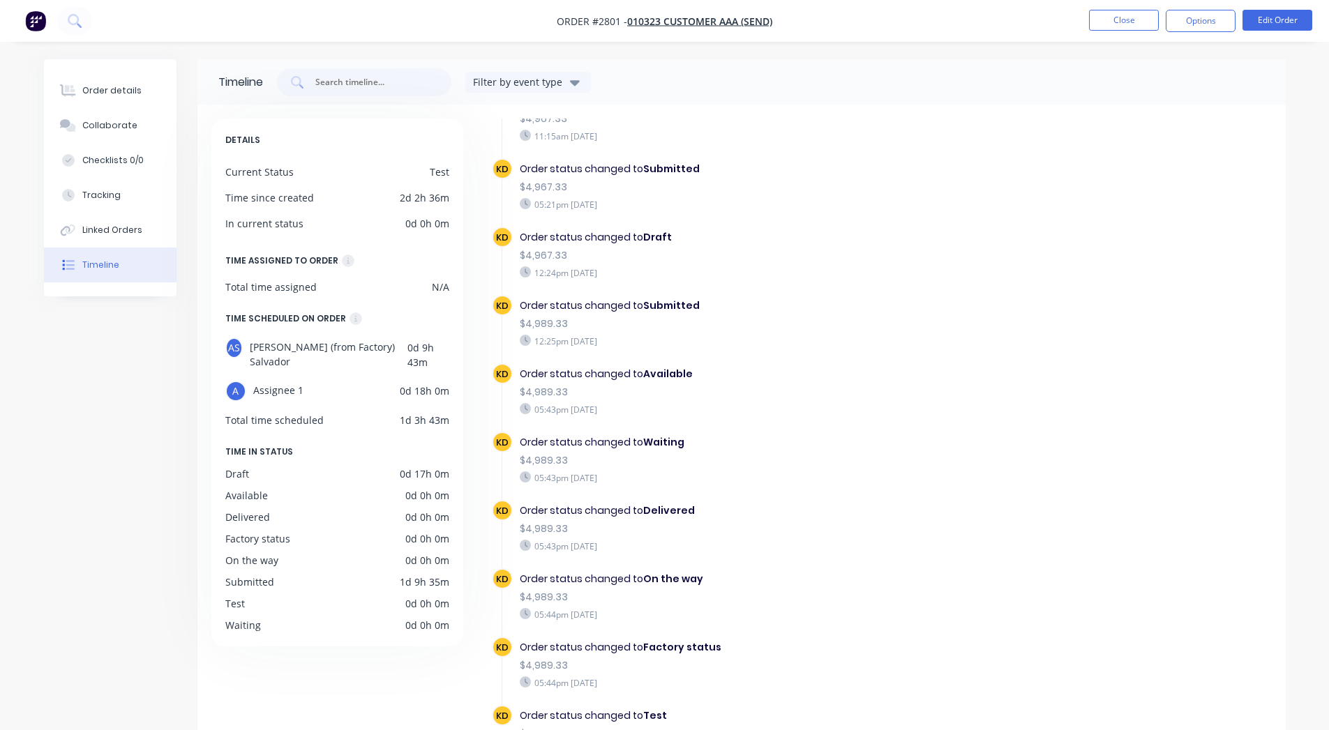
scroll to position [103, 0]
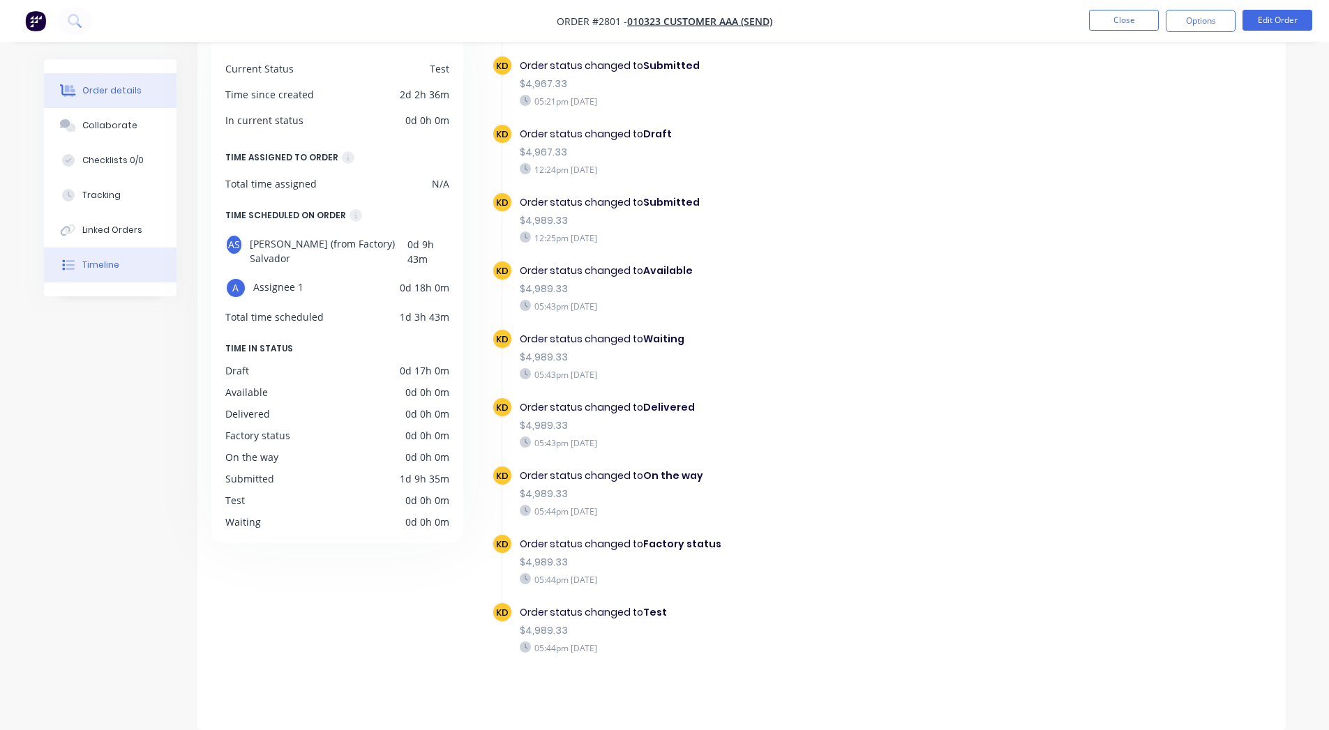
click at [96, 86] on div "Order details" at bounding box center [111, 90] width 59 height 13
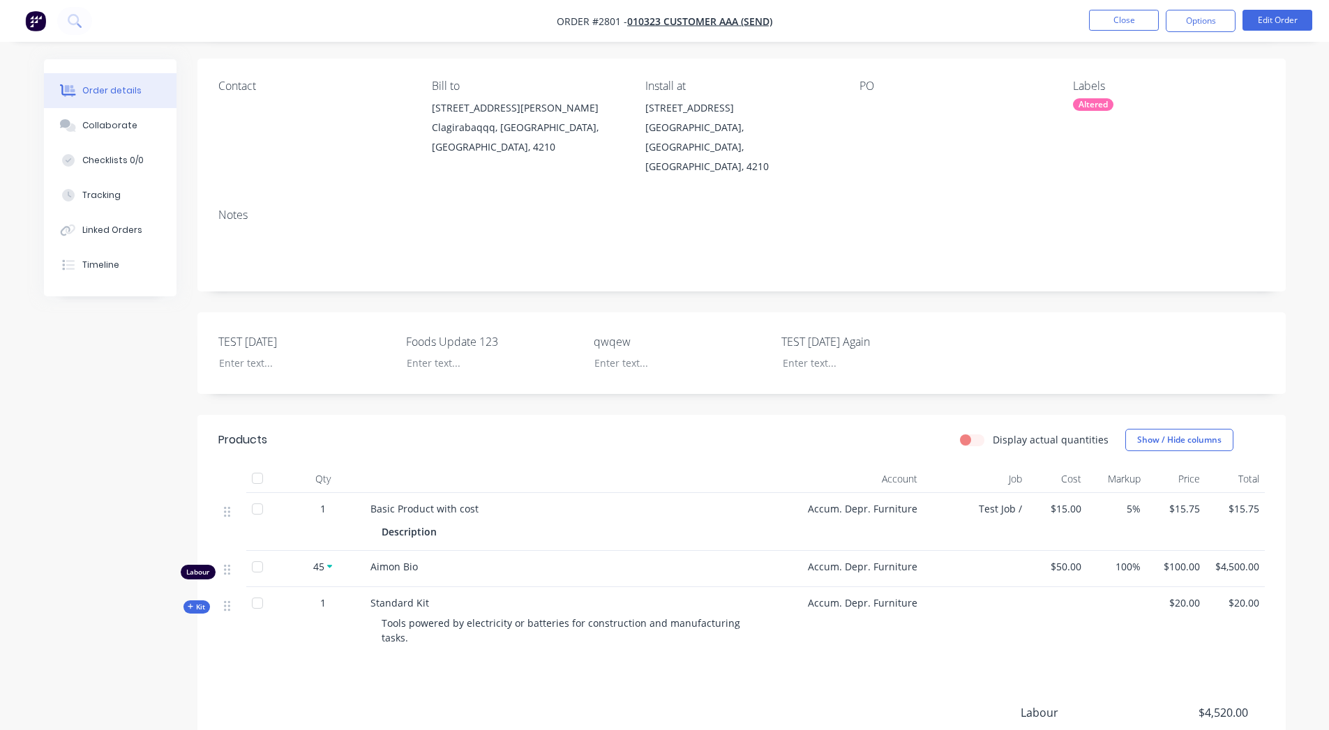
click at [252, 98] on div "Contact" at bounding box center [313, 128] width 191 height 97
click at [1216, 22] on button "Options" at bounding box center [1200, 21] width 70 height 22
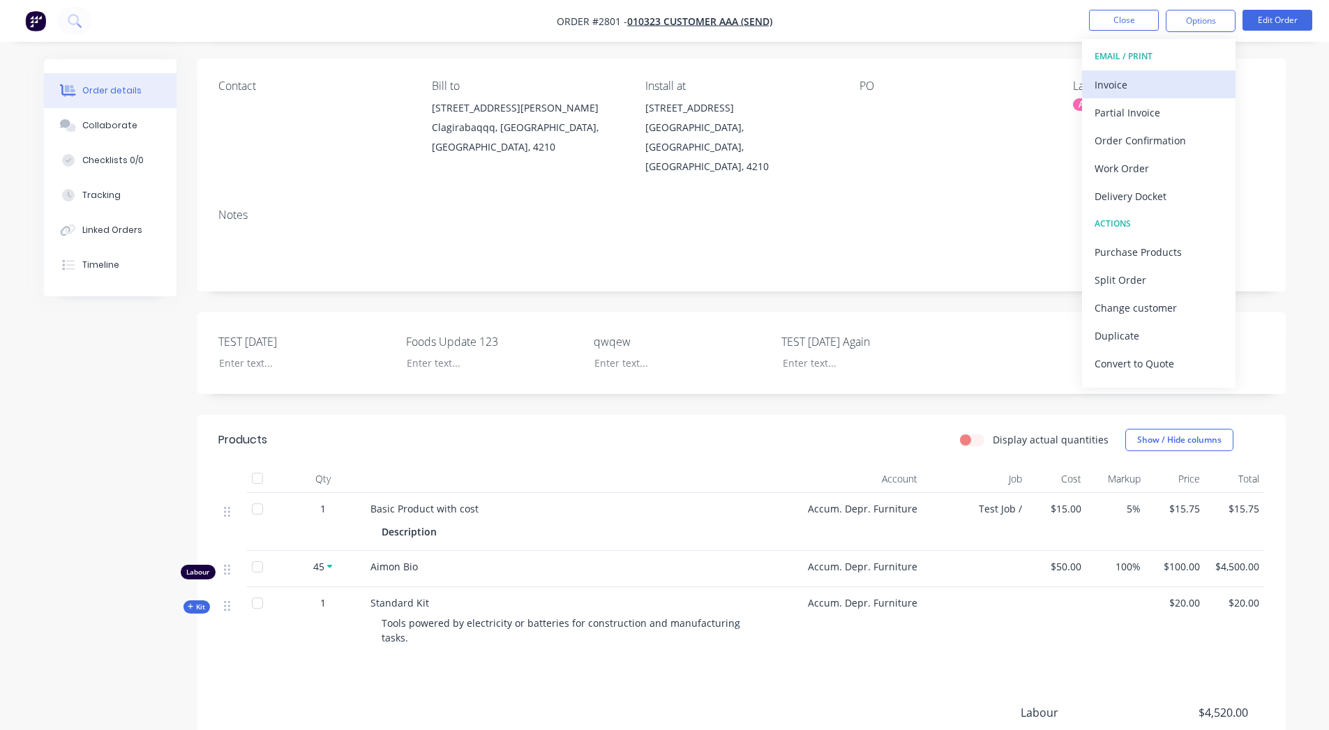
click at [1188, 94] on button "Invoice" at bounding box center [1158, 84] width 153 height 28
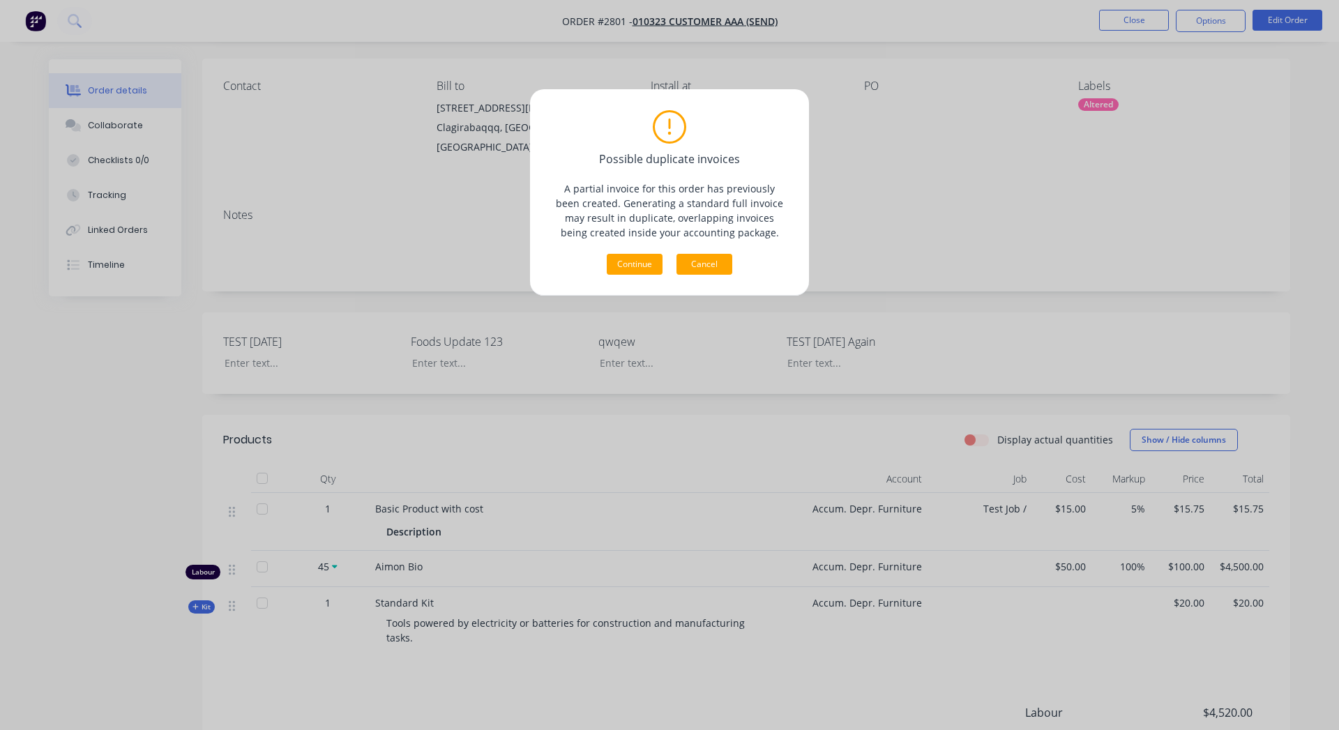
click at [710, 264] on button "Cancel" at bounding box center [704, 264] width 56 height 21
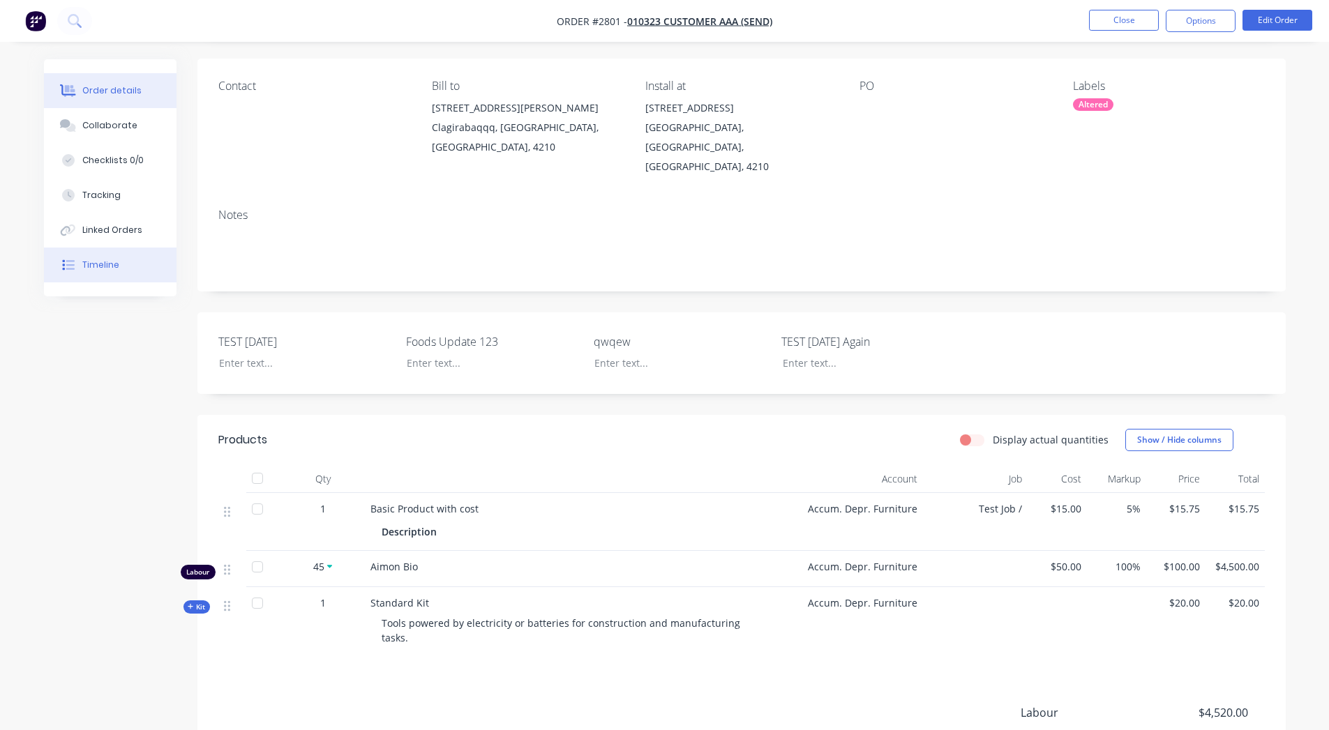
click at [122, 278] on button "Timeline" at bounding box center [110, 265] width 133 height 35
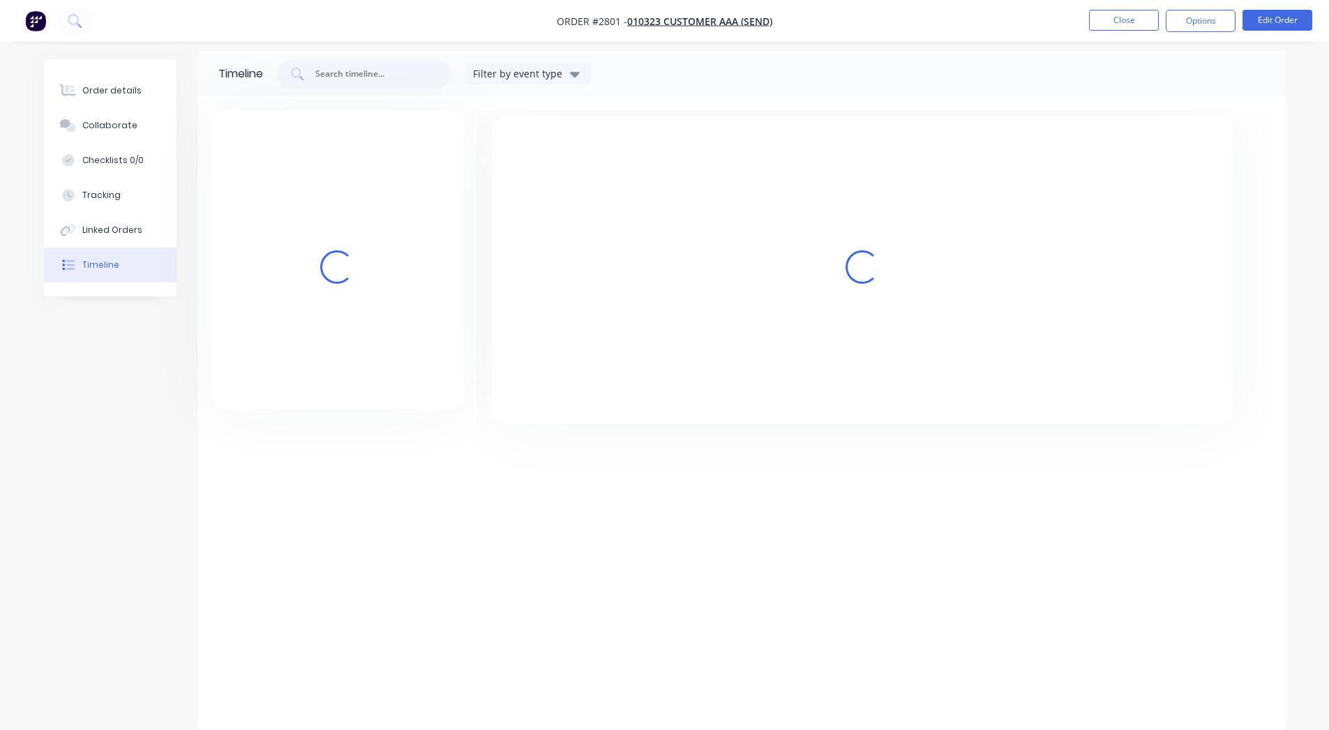
scroll to position [103, 0]
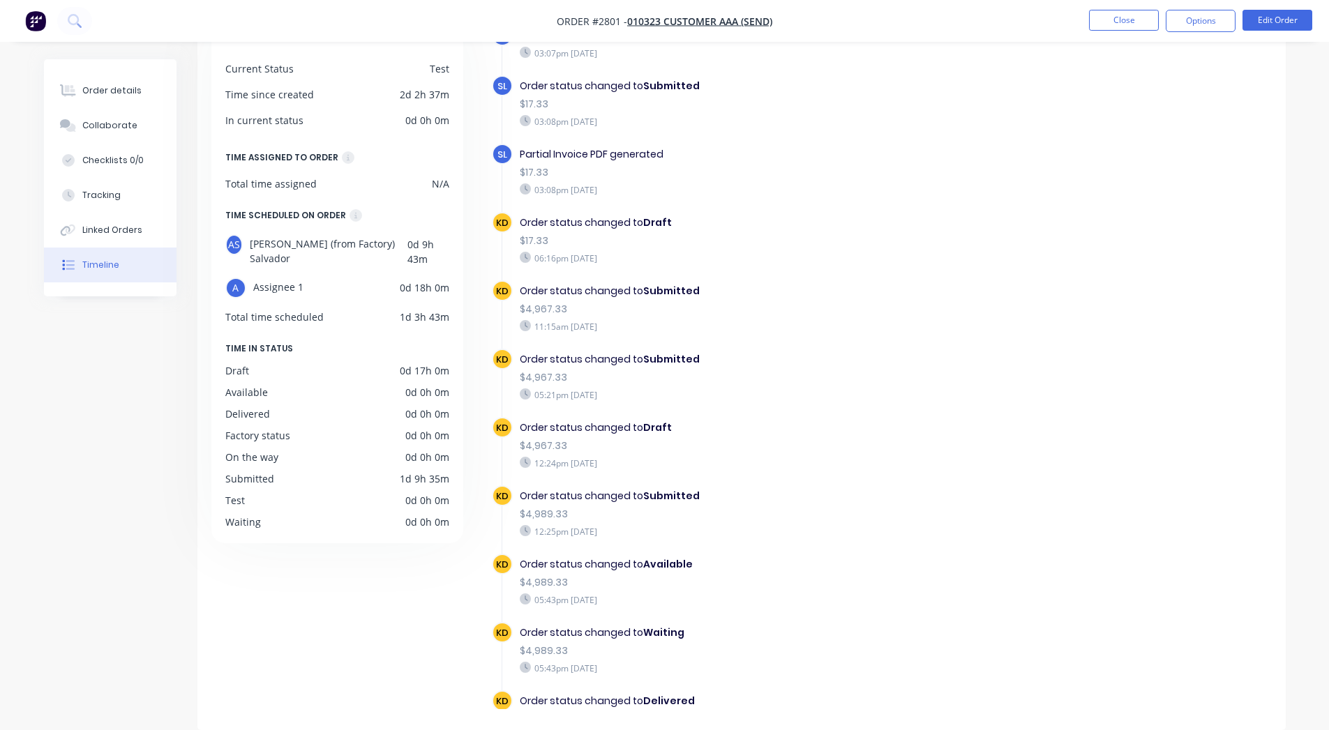
click at [386, 606] on div "DETAILS Current Status Test Time since created 2d 2h 37m In current status 0d 0…" at bounding box center [343, 362] width 265 height 694
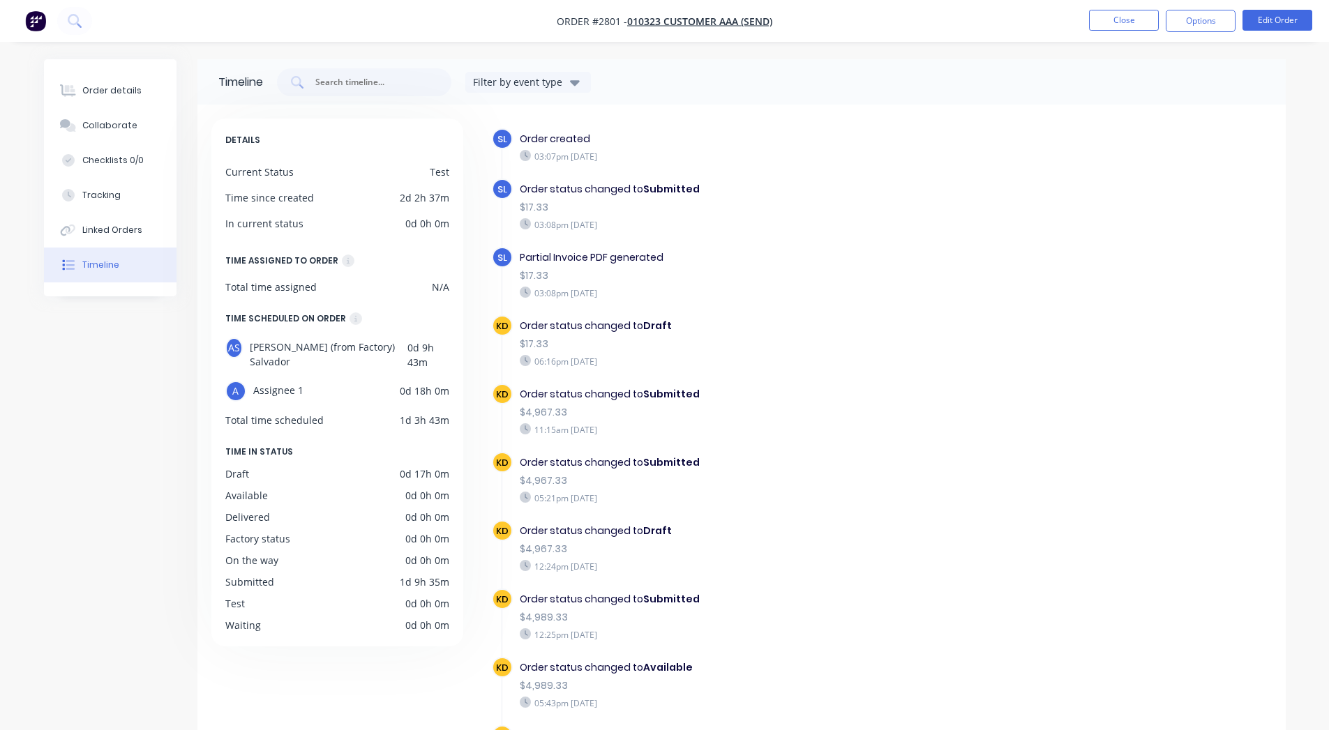
click at [540, 88] on div "Filter by event type" at bounding box center [519, 82] width 93 height 15
click at [789, 66] on div "Timeline Filter by event type General PDF Generated Status change Notification" at bounding box center [741, 81] width 1088 height 45
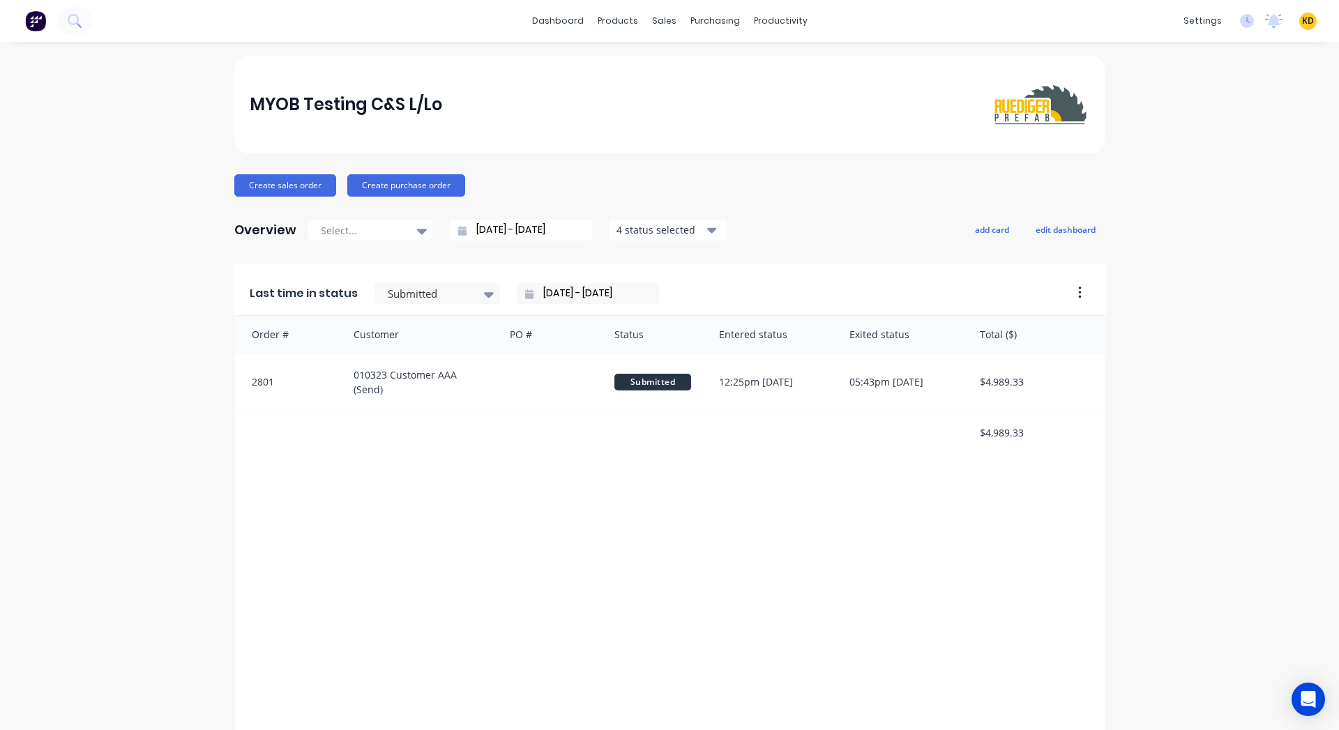
click at [1302, 17] on span "KD" at bounding box center [1308, 21] width 12 height 13
click at [1235, 172] on button "Sign out" at bounding box center [1221, 175] width 185 height 28
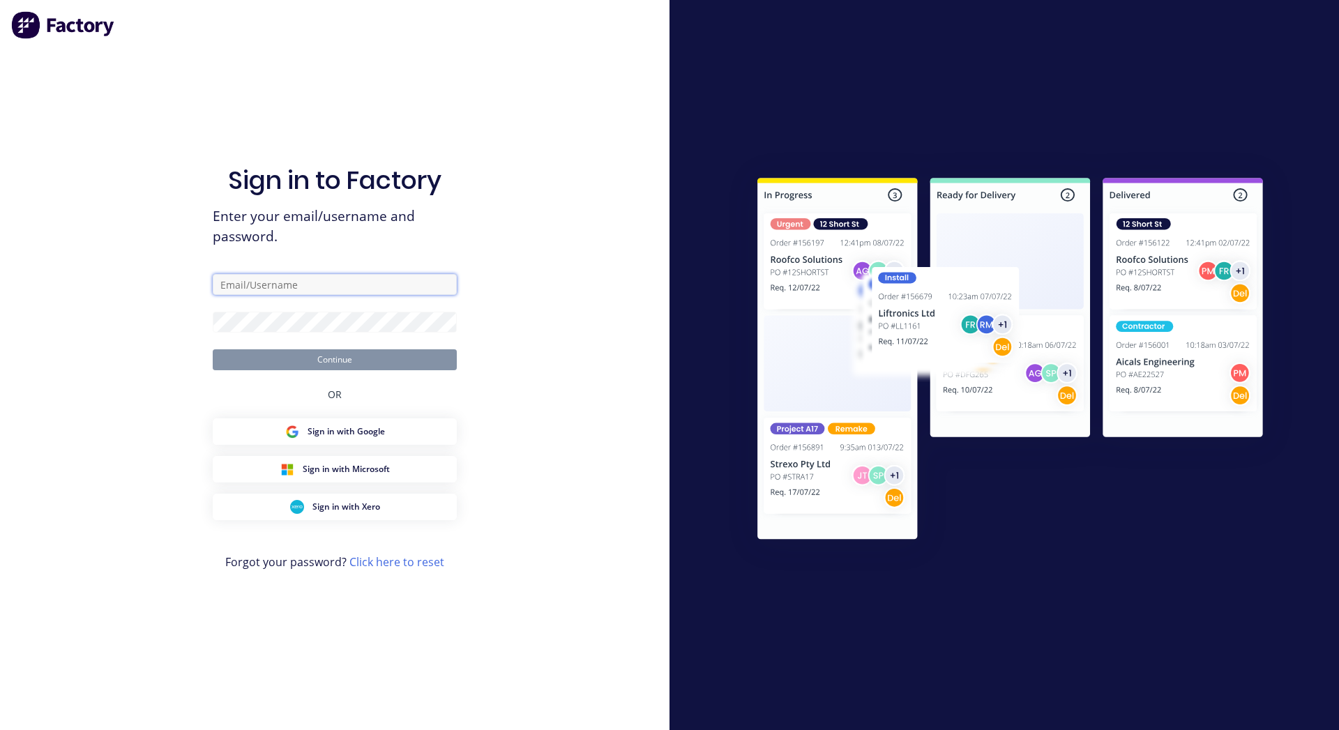
click at [389, 277] on input "text" at bounding box center [335, 284] width 244 height 21
paste input "karmela+default@factory.app"
type input "karmela+default@factory.app"
click at [389, 277] on input "karmela+default@factory.app" at bounding box center [335, 284] width 244 height 21
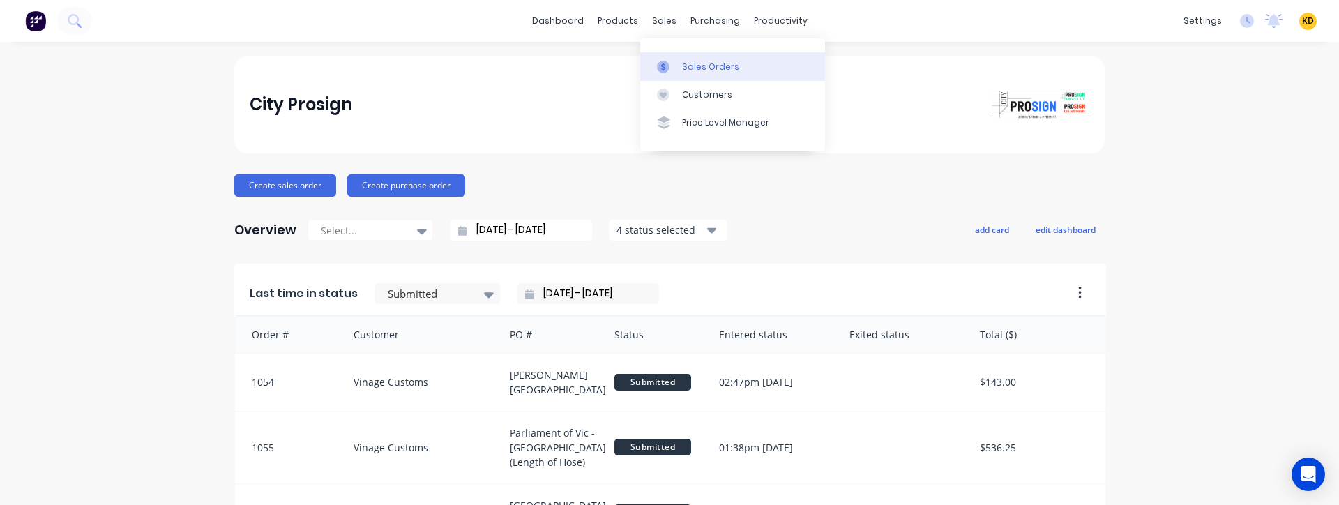
click at [716, 66] on div "Sales Orders" at bounding box center [710, 67] width 57 height 13
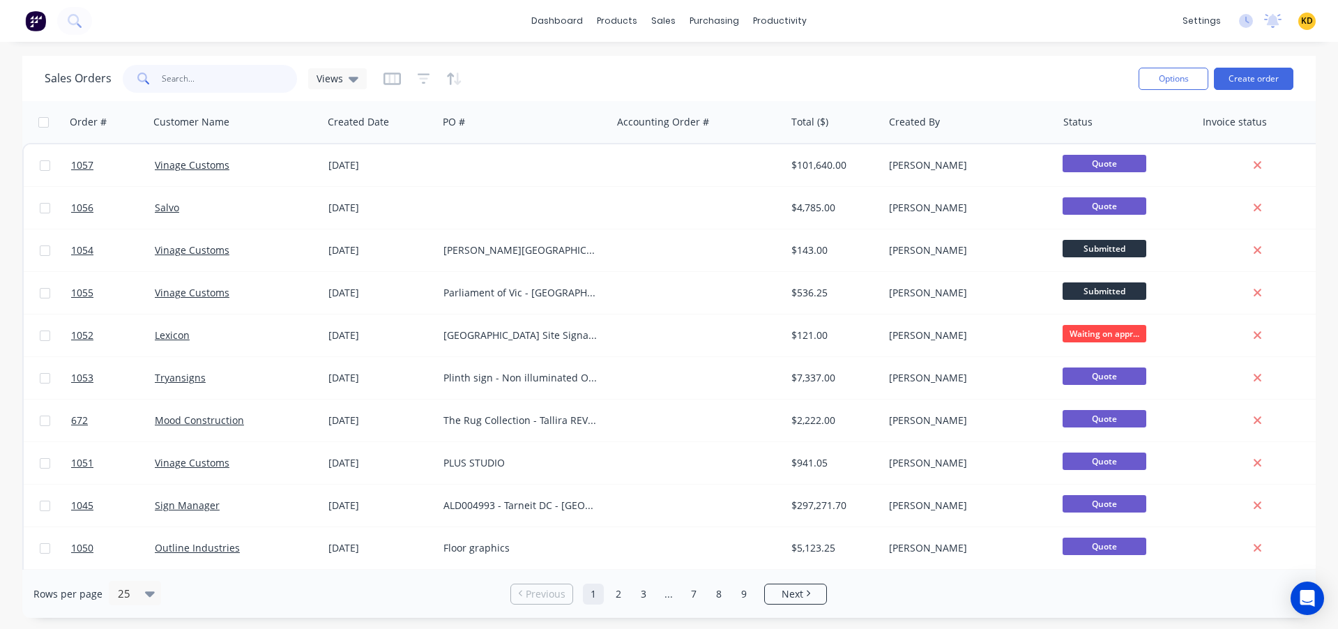
click at [218, 82] on input "text" at bounding box center [230, 79] width 136 height 28
type input "850"
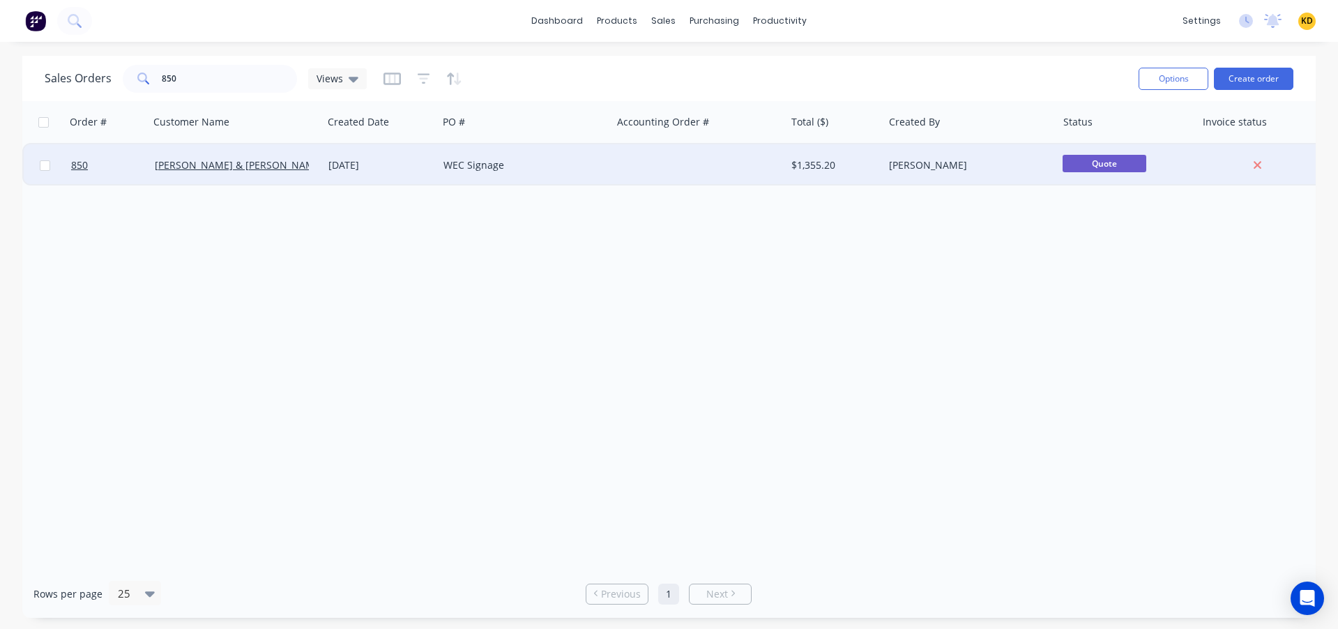
click at [294, 171] on div "Cushman & Wakefield" at bounding box center [232, 165] width 155 height 14
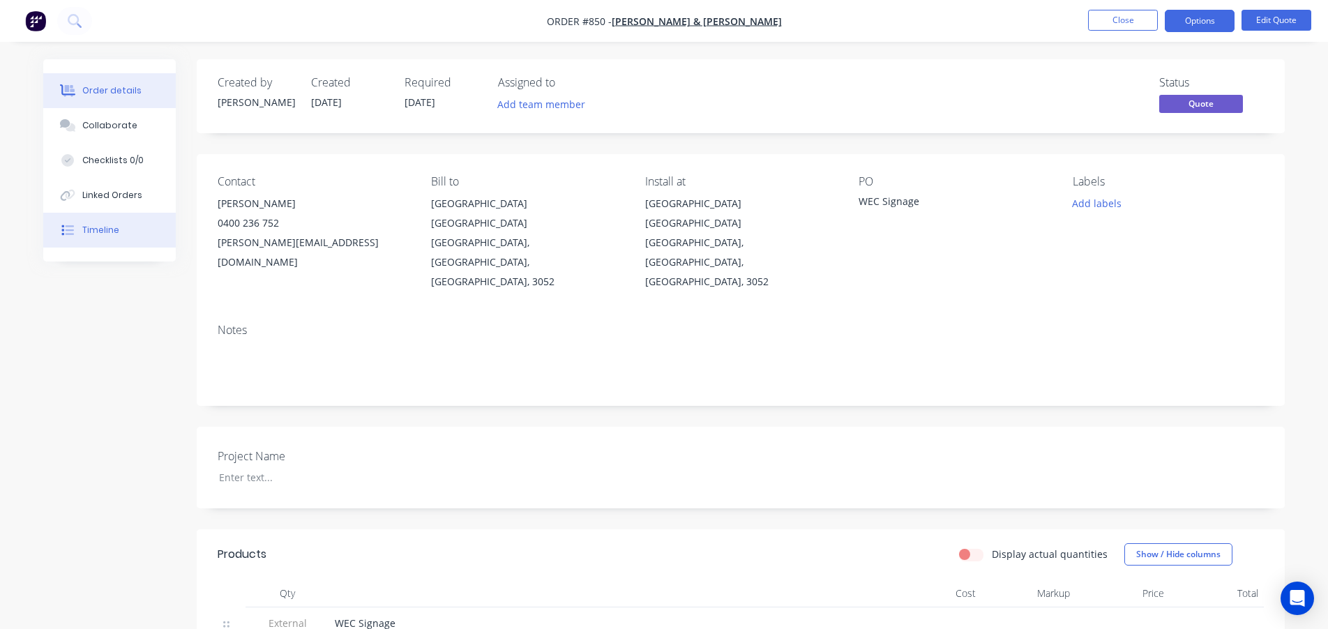
click at [125, 227] on button "Timeline" at bounding box center [109, 230] width 133 height 35
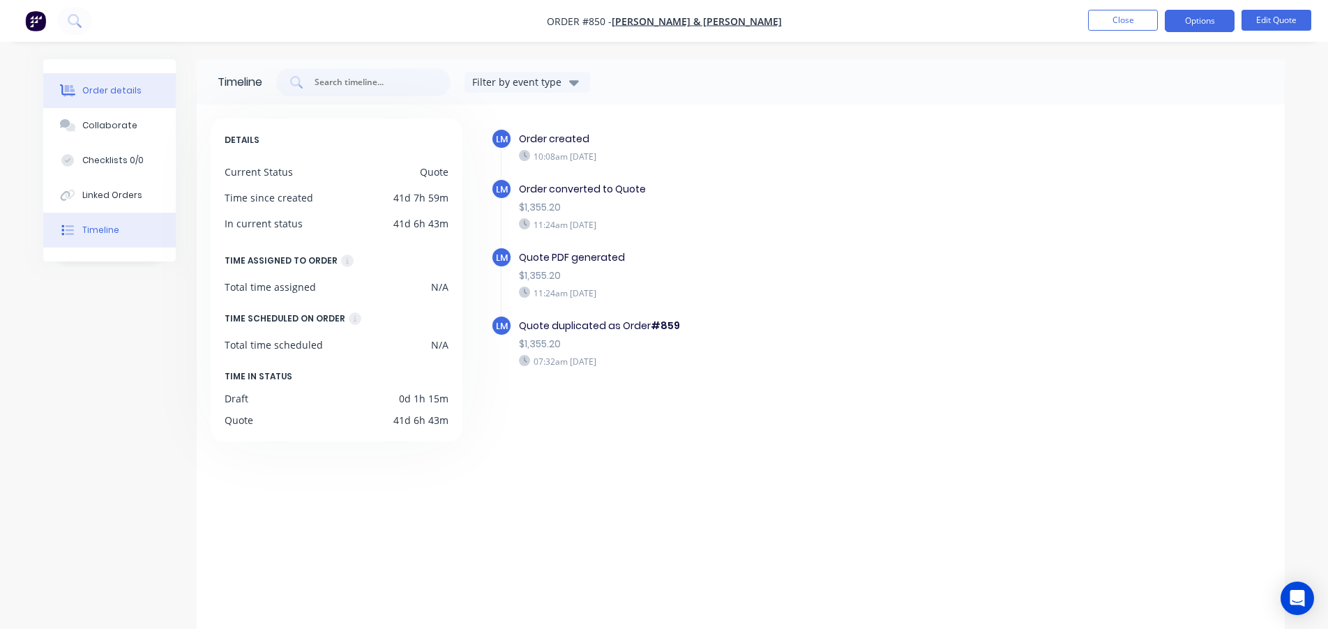
click at [105, 93] on div "Order details" at bounding box center [111, 90] width 59 height 13
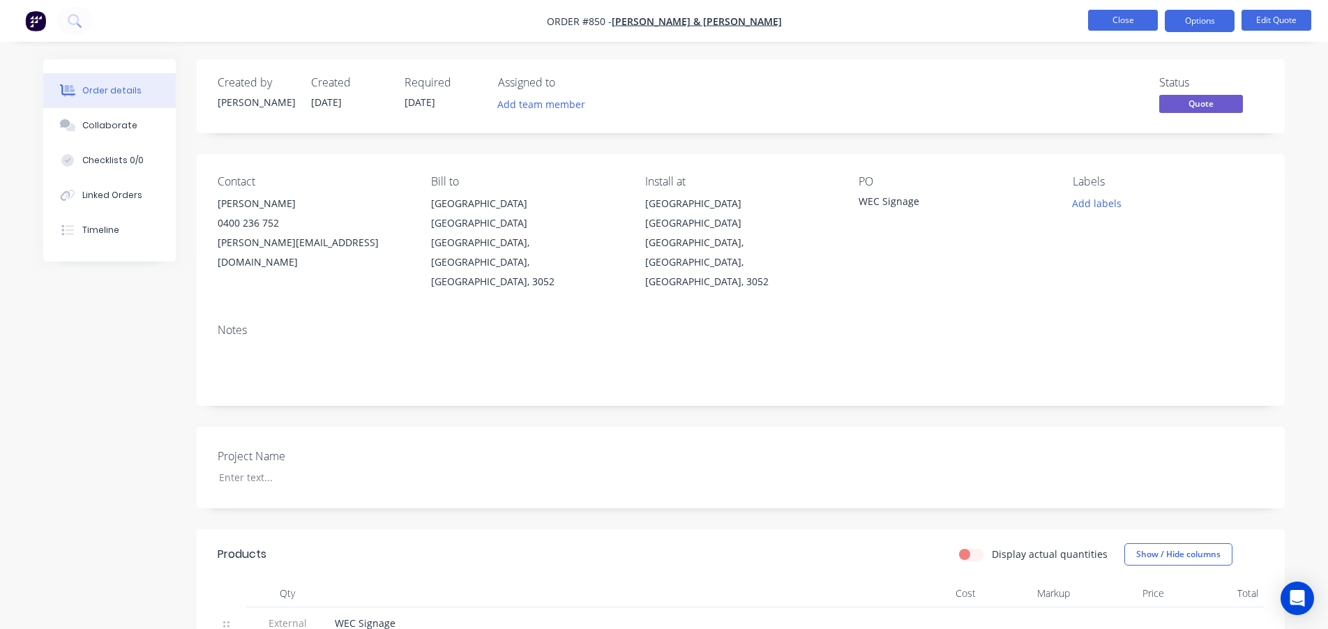
click at [1129, 18] on button "Close" at bounding box center [1123, 20] width 70 height 21
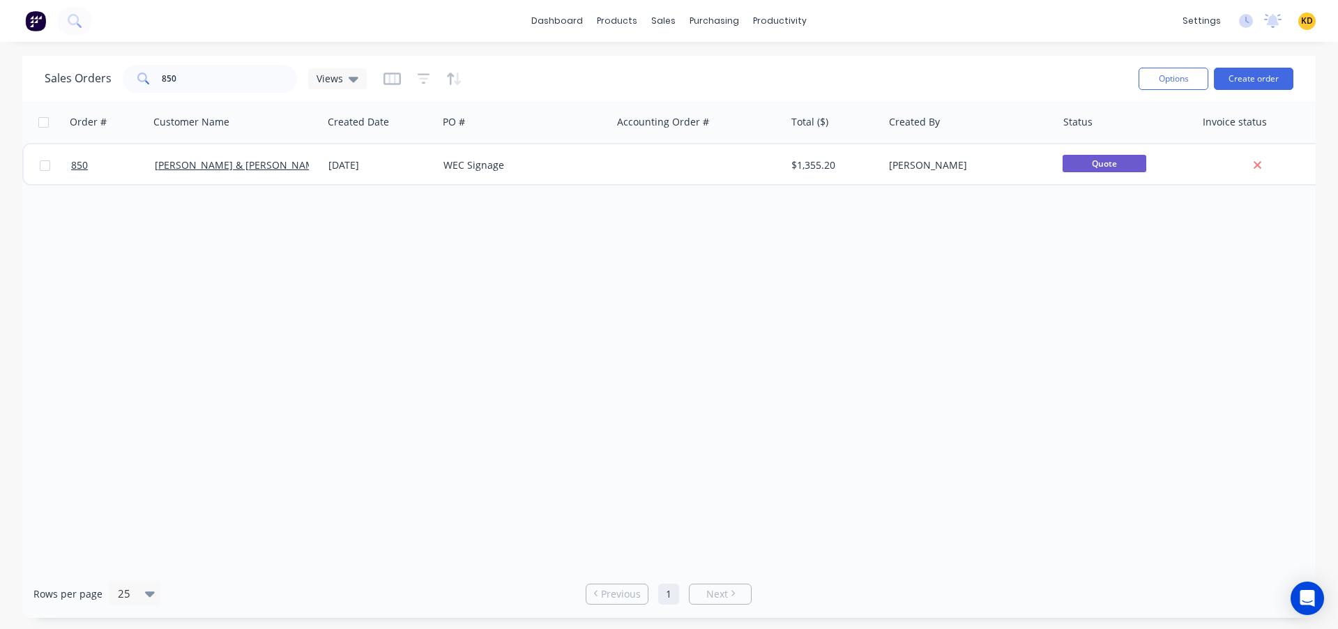
click at [1308, 25] on span "KD" at bounding box center [1307, 21] width 12 height 13
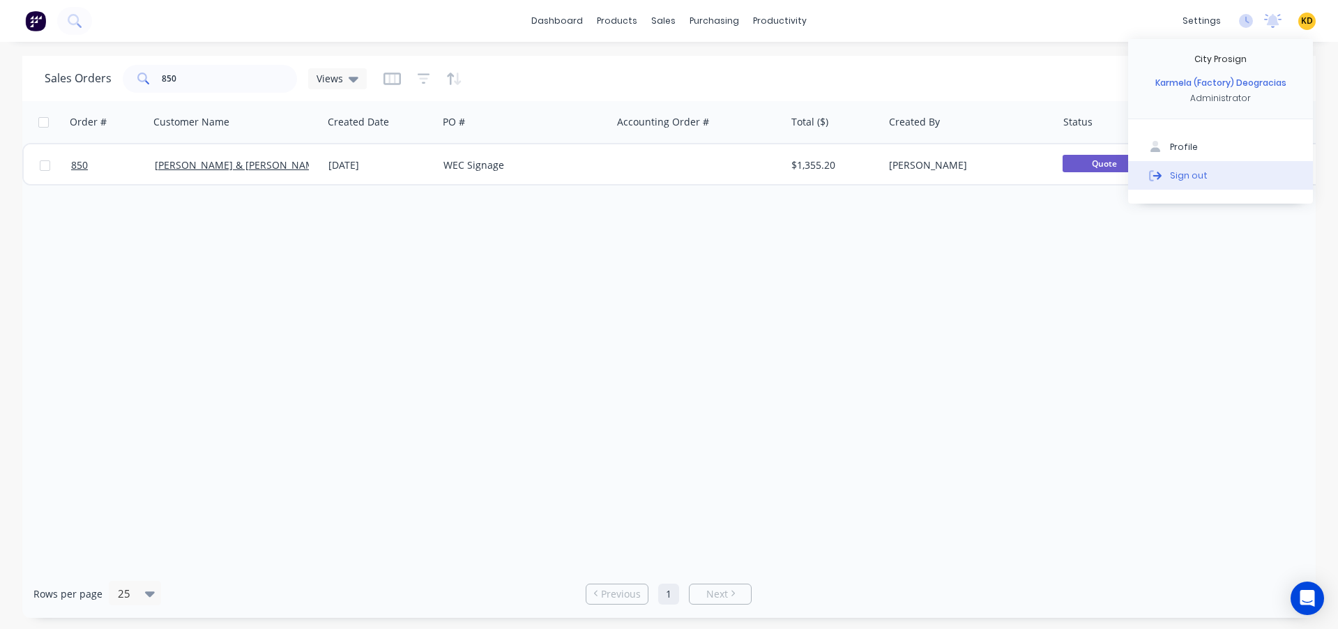
click at [1222, 181] on button "Sign out" at bounding box center [1220, 175] width 185 height 28
